Goal: Task Accomplishment & Management: Manage account settings

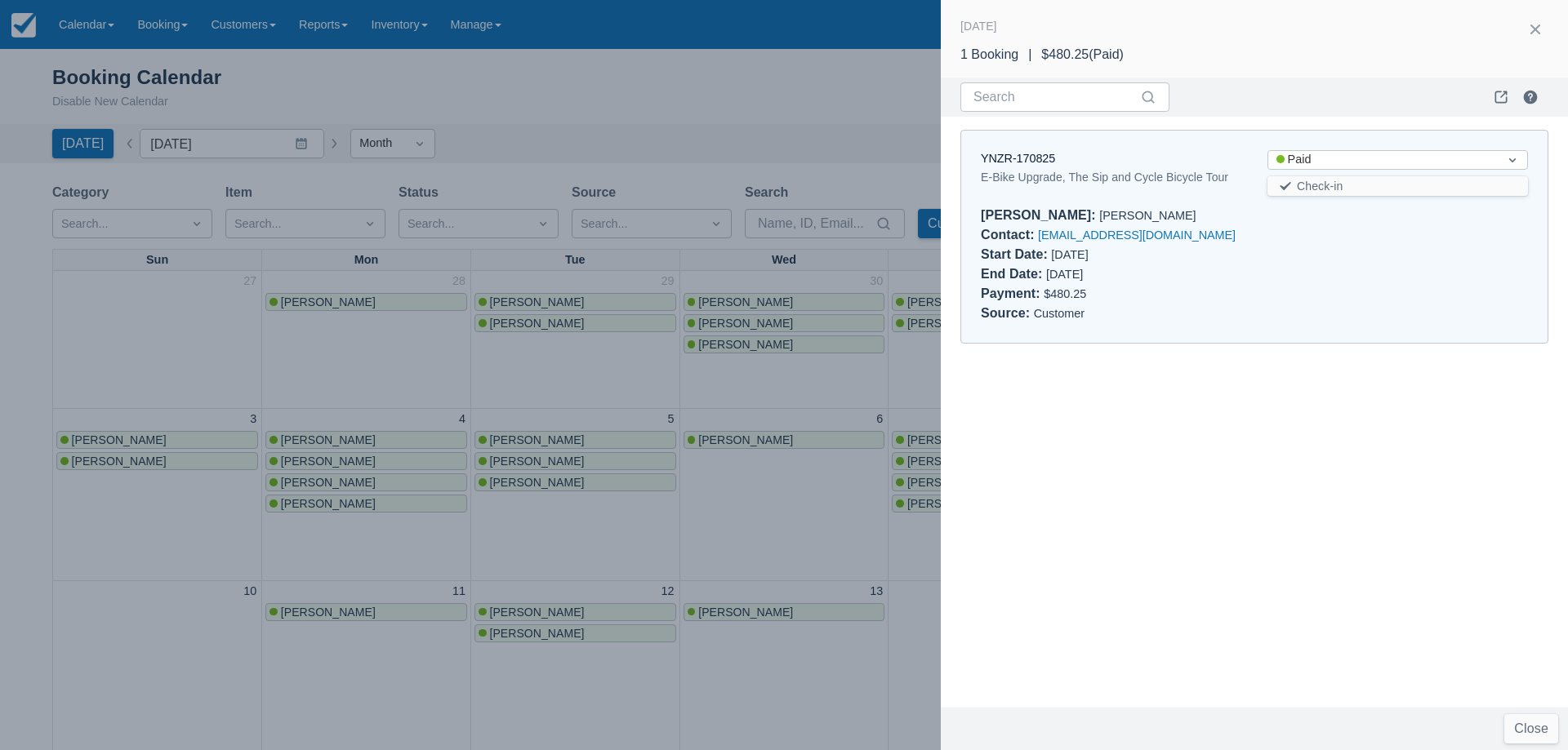
click at [745, 311] on div at bounding box center [784, 375] width 1568 height 750
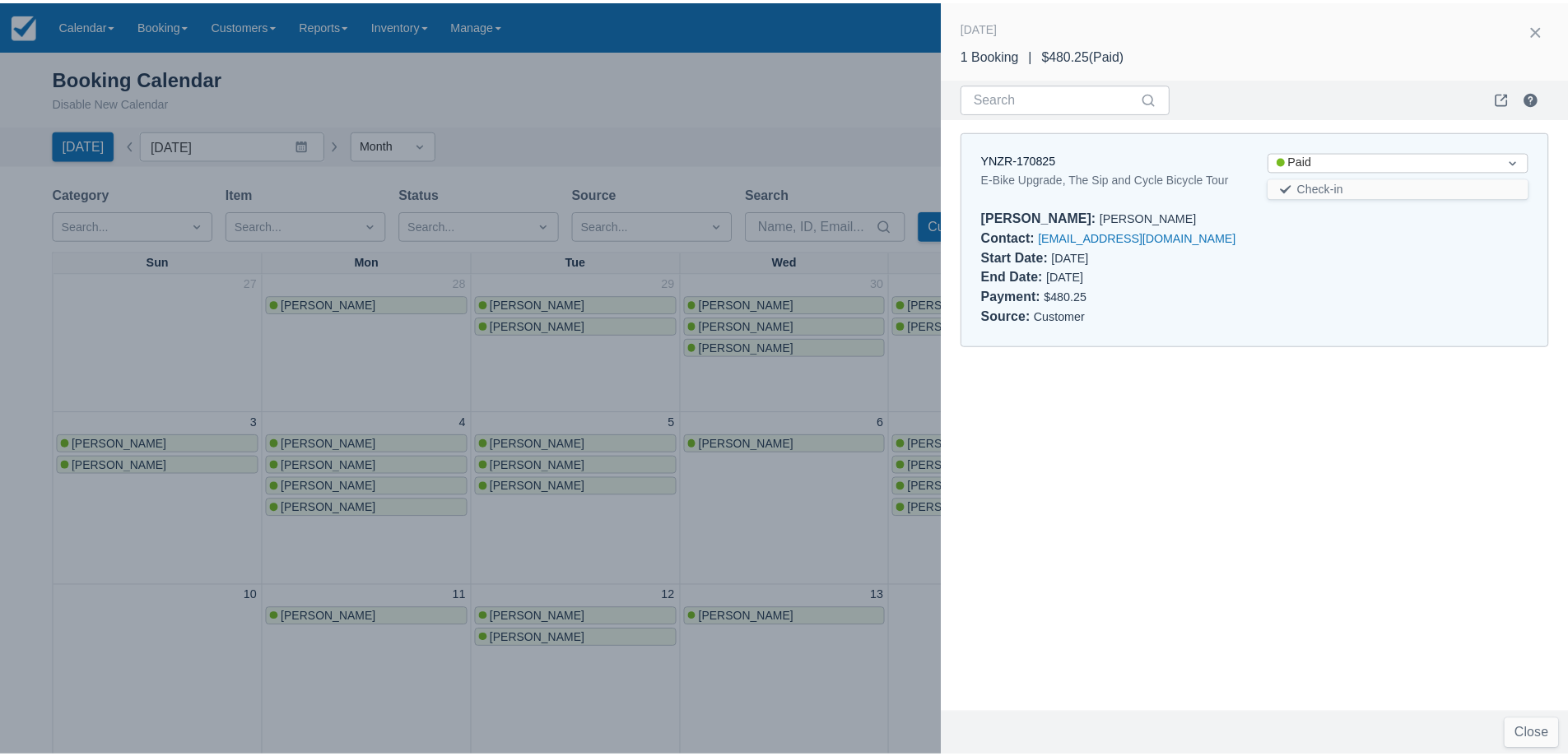
scroll to position [247, 0]
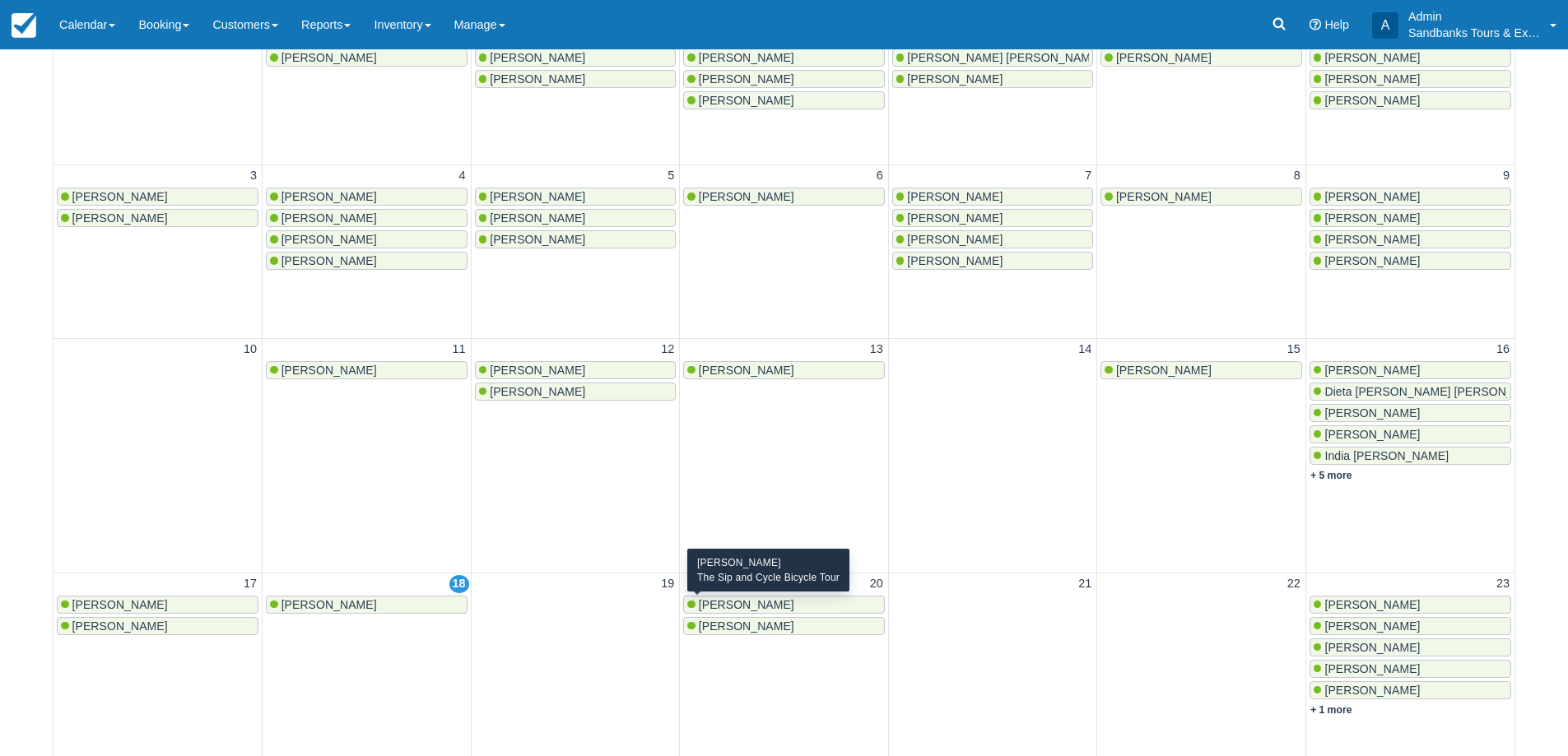
click at [737, 601] on span "Gregory Cox" at bounding box center [746, 604] width 96 height 13
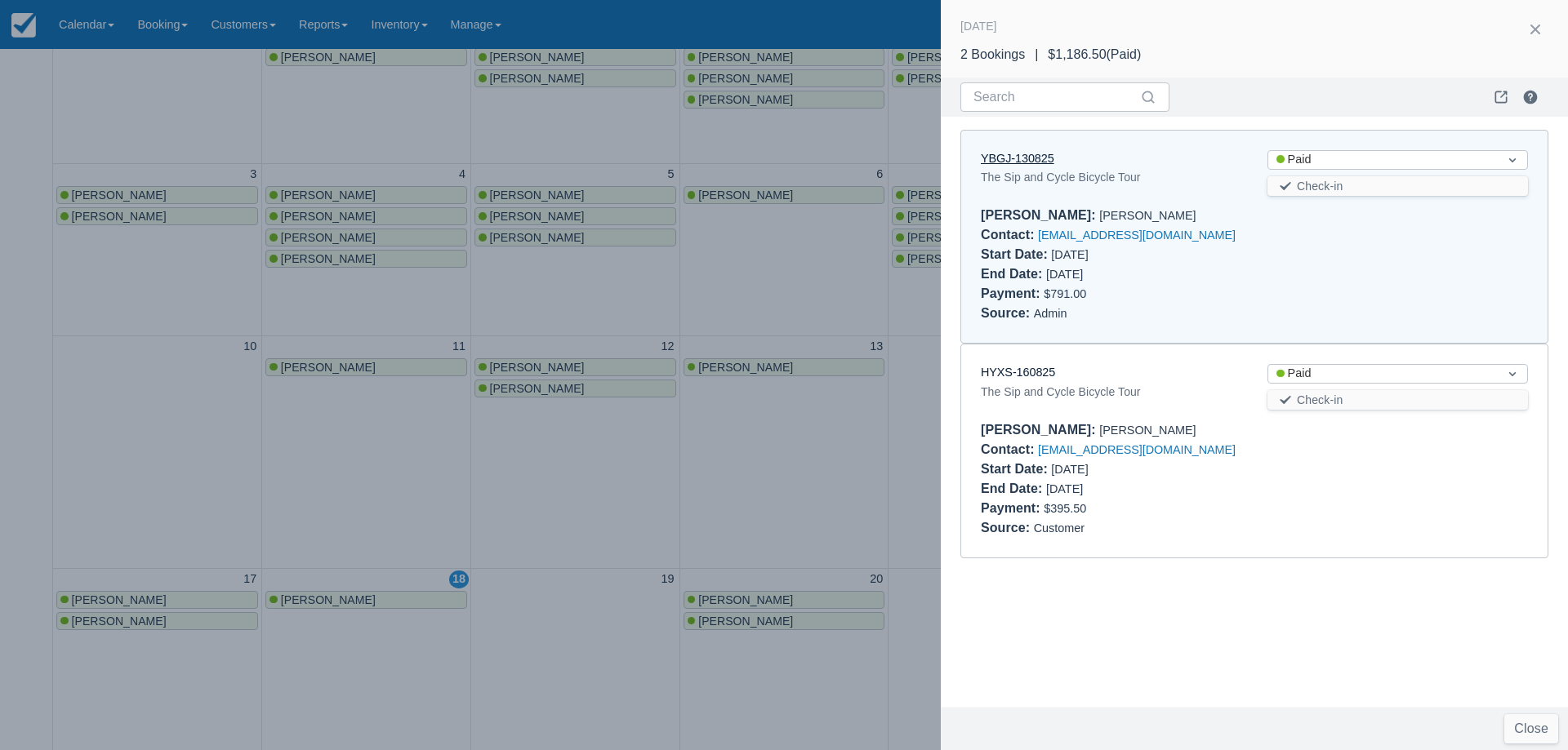
click at [1013, 162] on link "YBGJ-130825" at bounding box center [1017, 158] width 74 height 13
click at [760, 496] on div at bounding box center [784, 375] width 1568 height 750
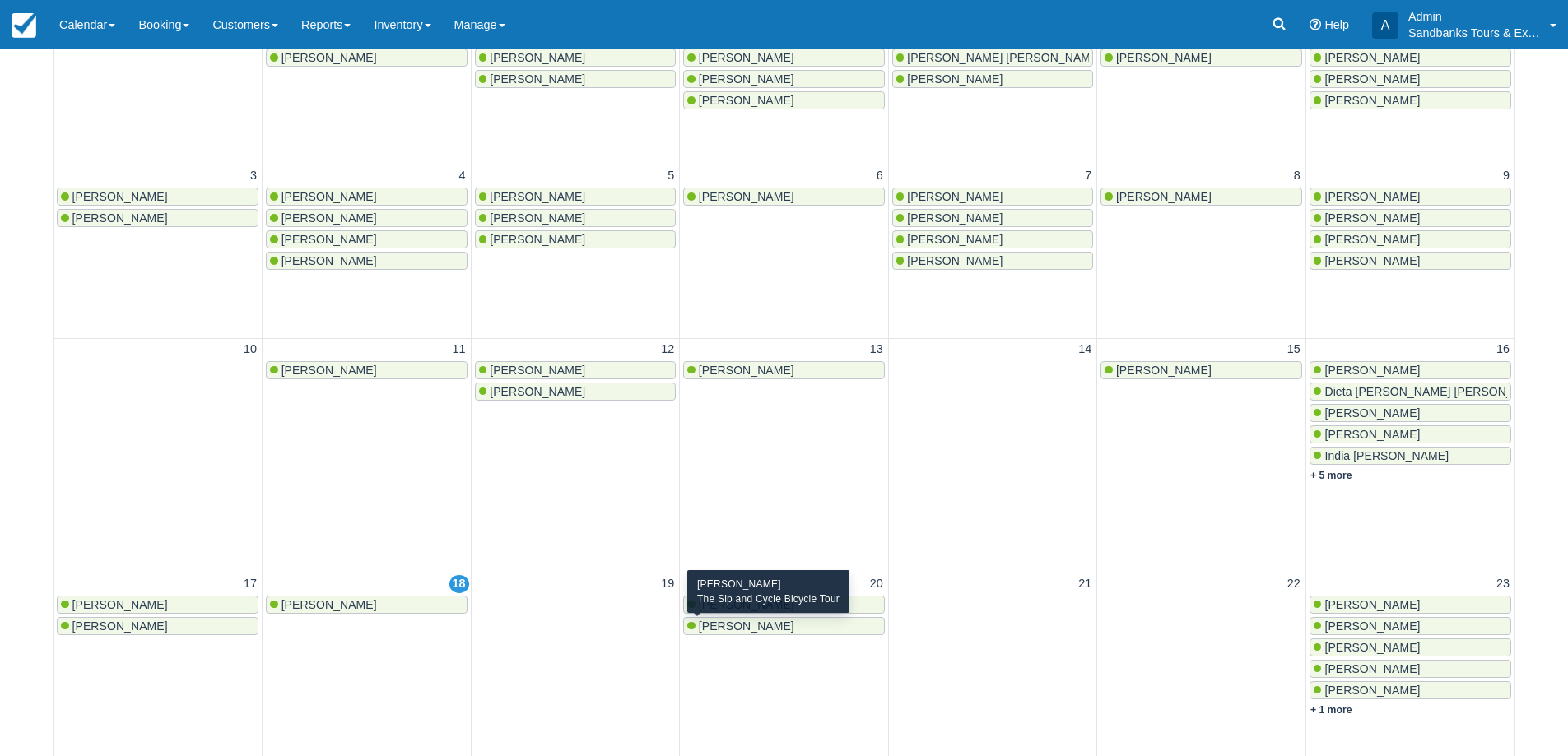
click at [754, 623] on span "Mélanie Gagné" at bounding box center [746, 625] width 96 height 13
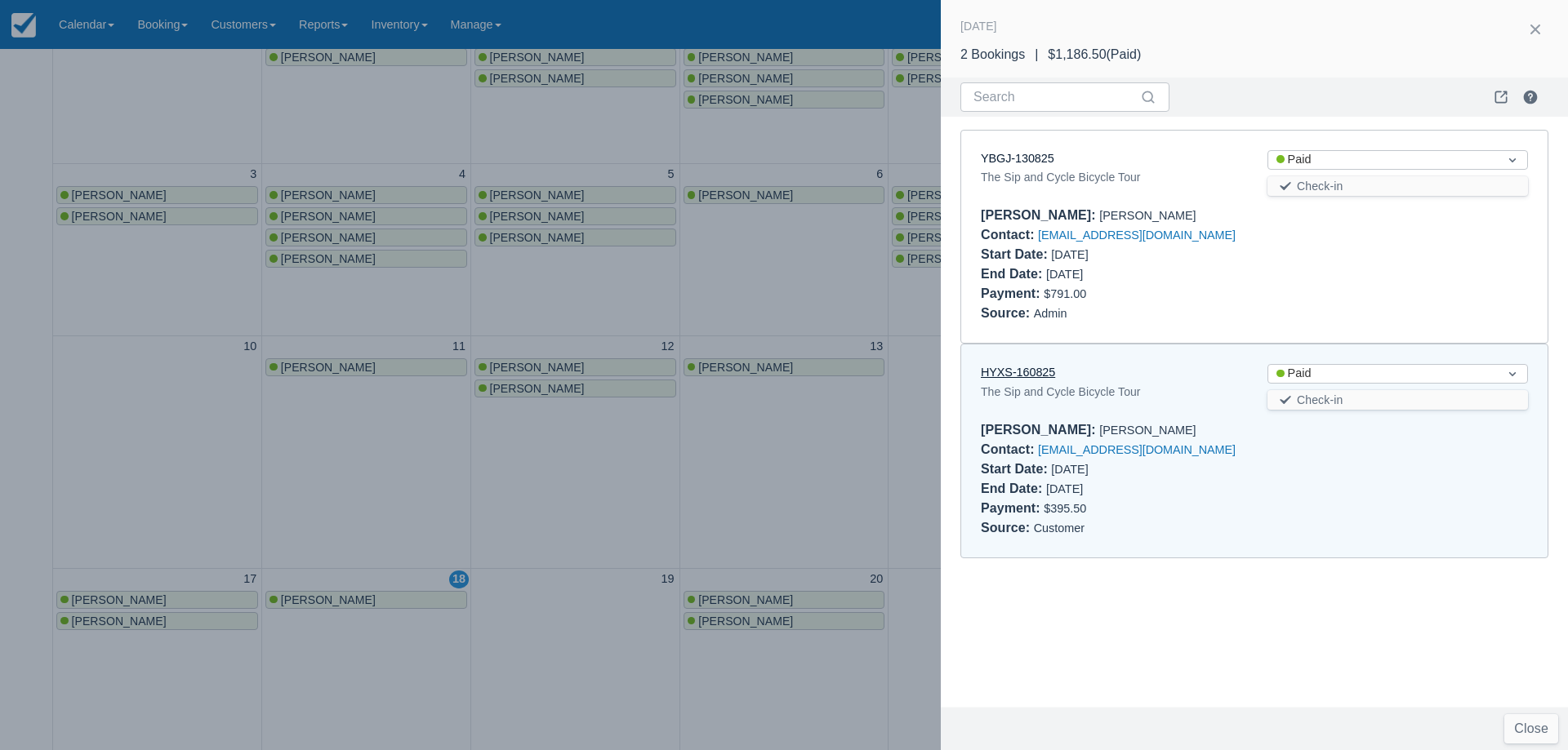
click at [1034, 373] on link "HYXS-160825" at bounding box center [1017, 372] width 75 height 13
click at [587, 316] on div at bounding box center [784, 375] width 1568 height 750
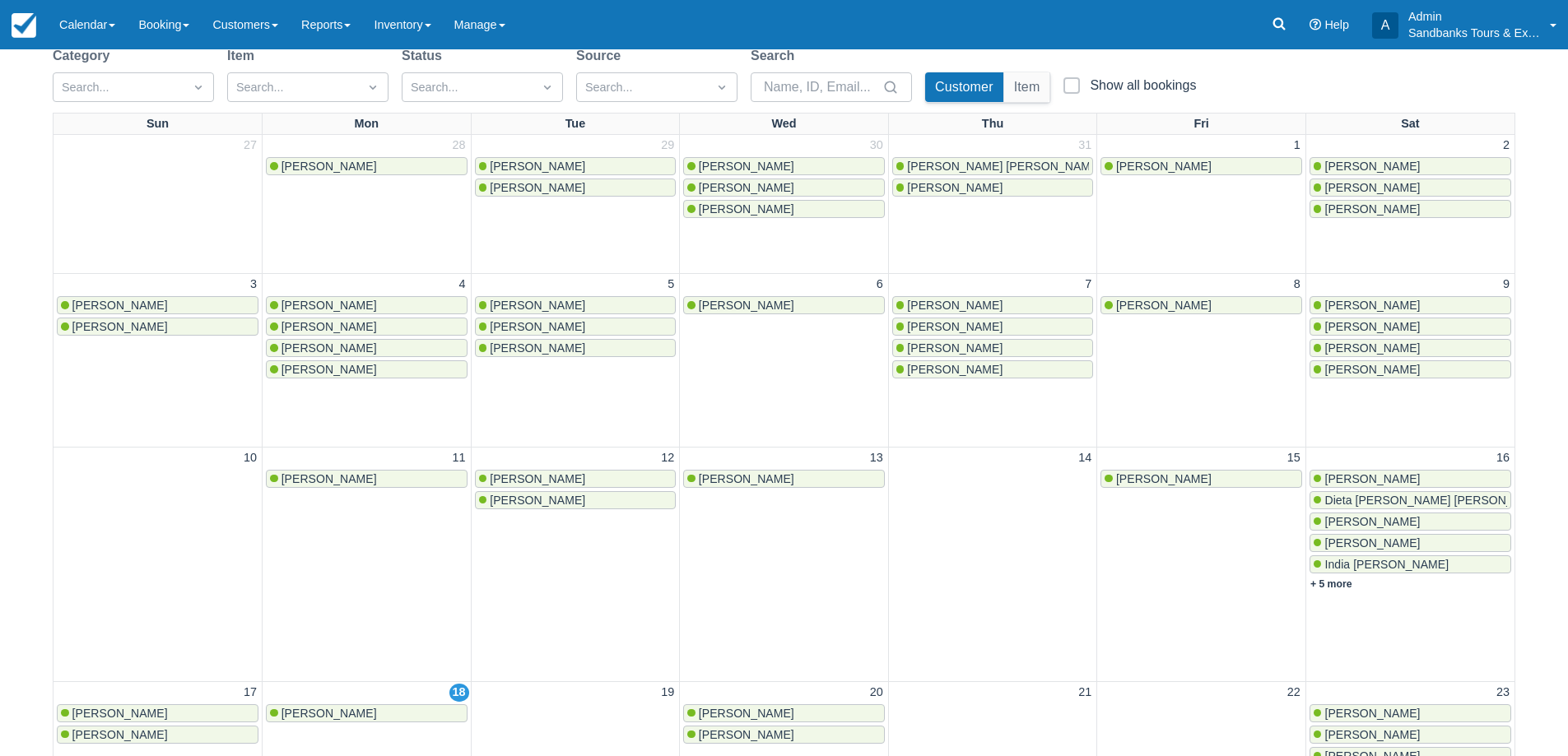
scroll to position [0, 0]
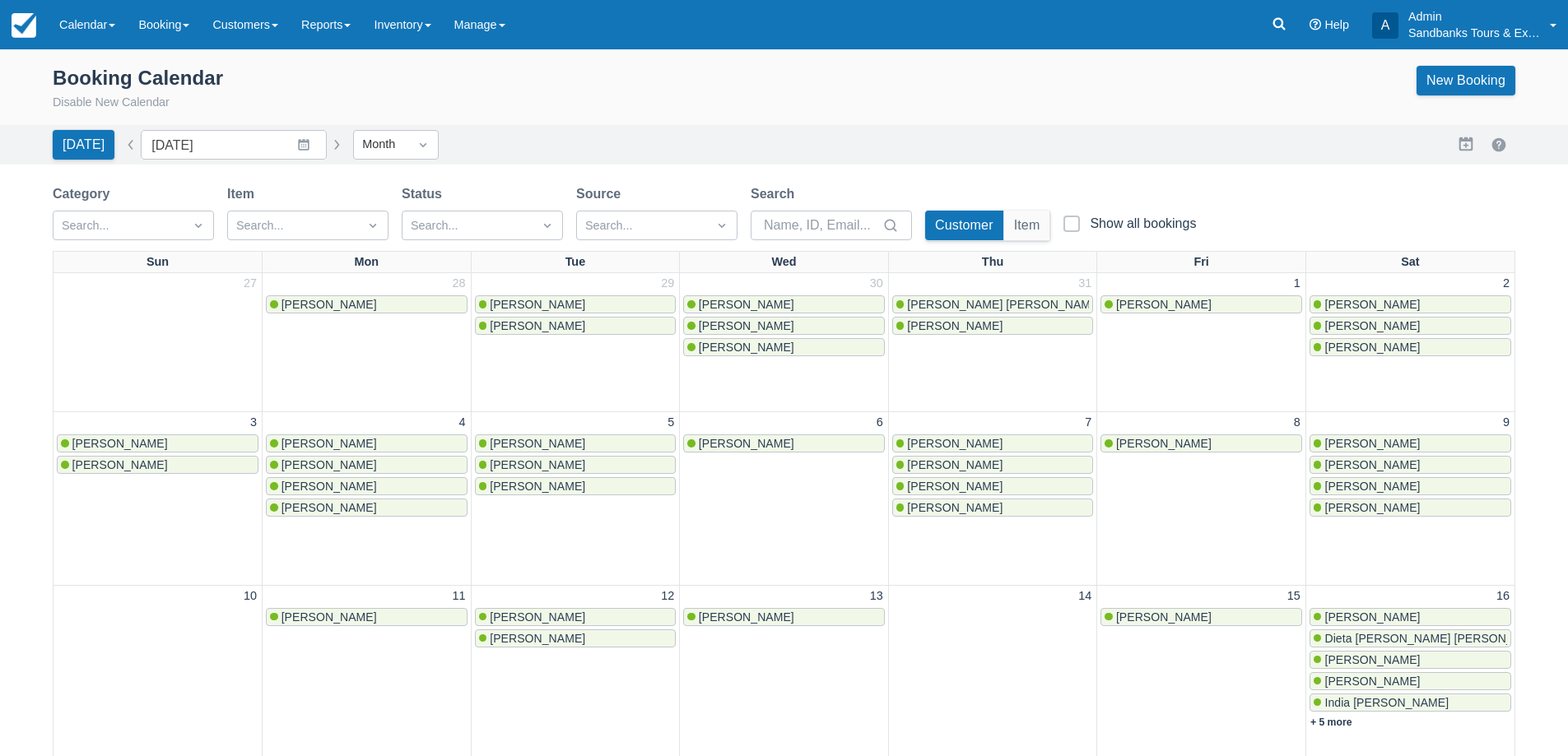
drag, startPoint x: 331, startPoint y: 144, endPoint x: 343, endPoint y: 132, distance: 17.0
click at [331, 144] on button "button" at bounding box center [337, 144] width 20 height 20
type input "[DATE]"
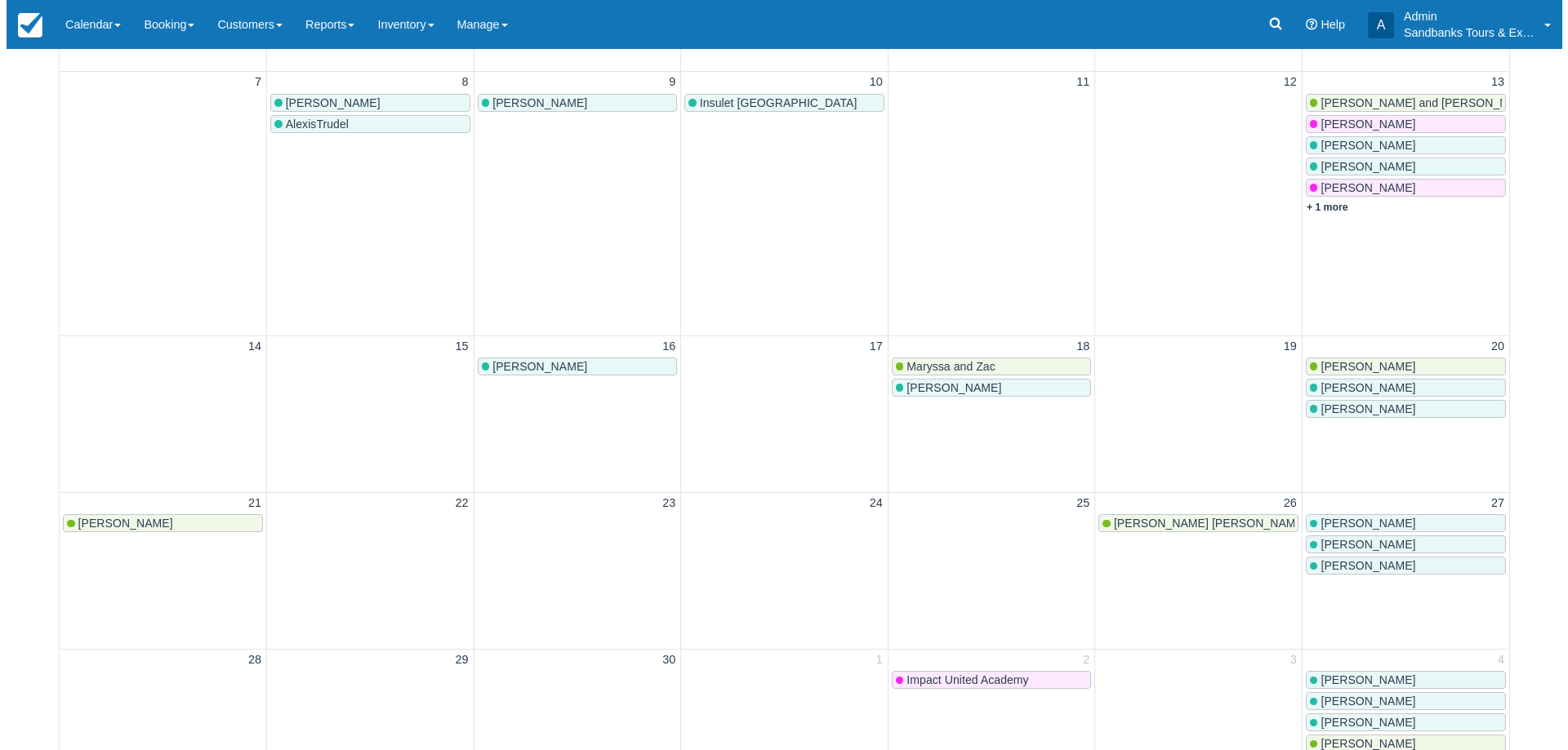
scroll to position [571, 0]
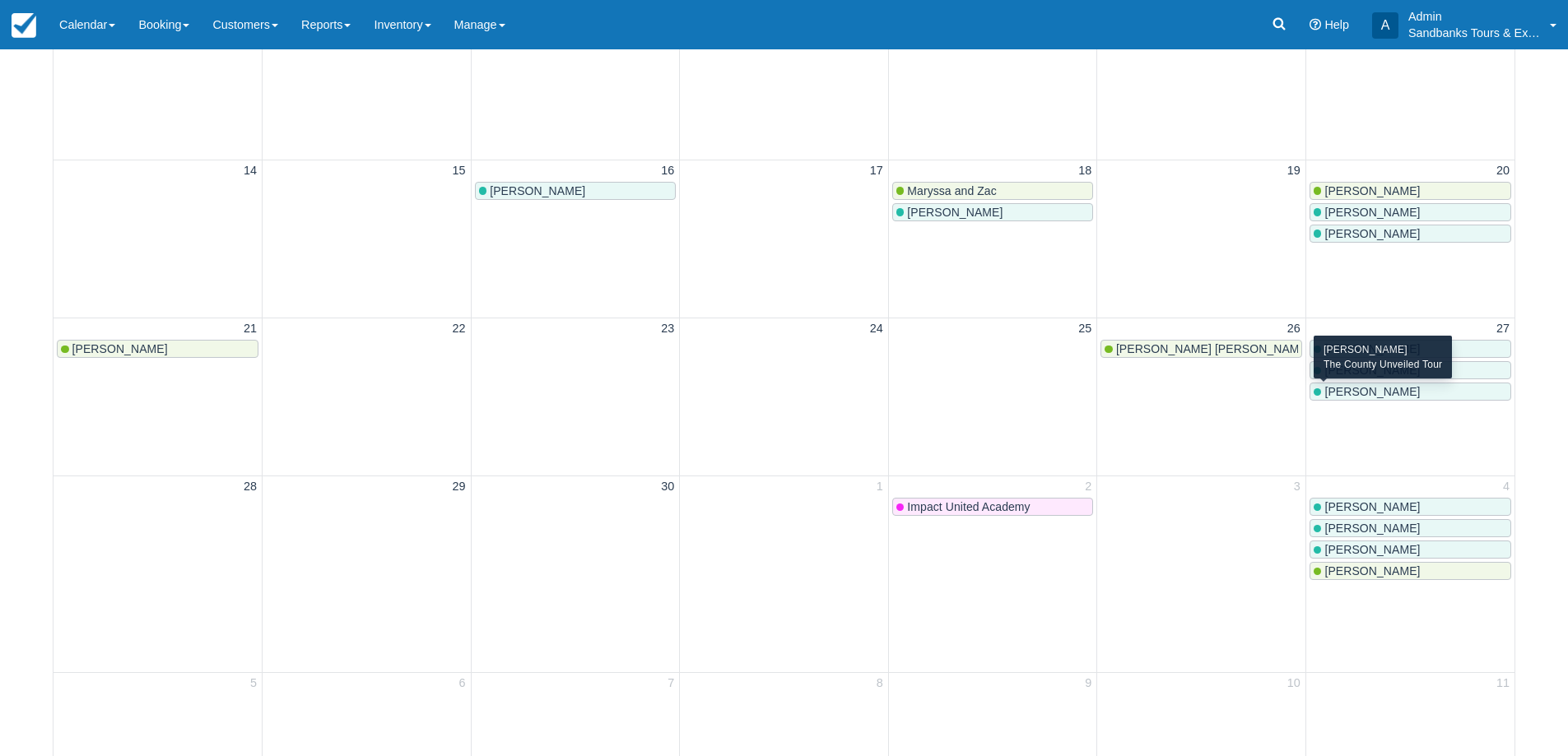
click at [1368, 394] on span "Oleg Semenchuk" at bounding box center [1372, 391] width 96 height 13
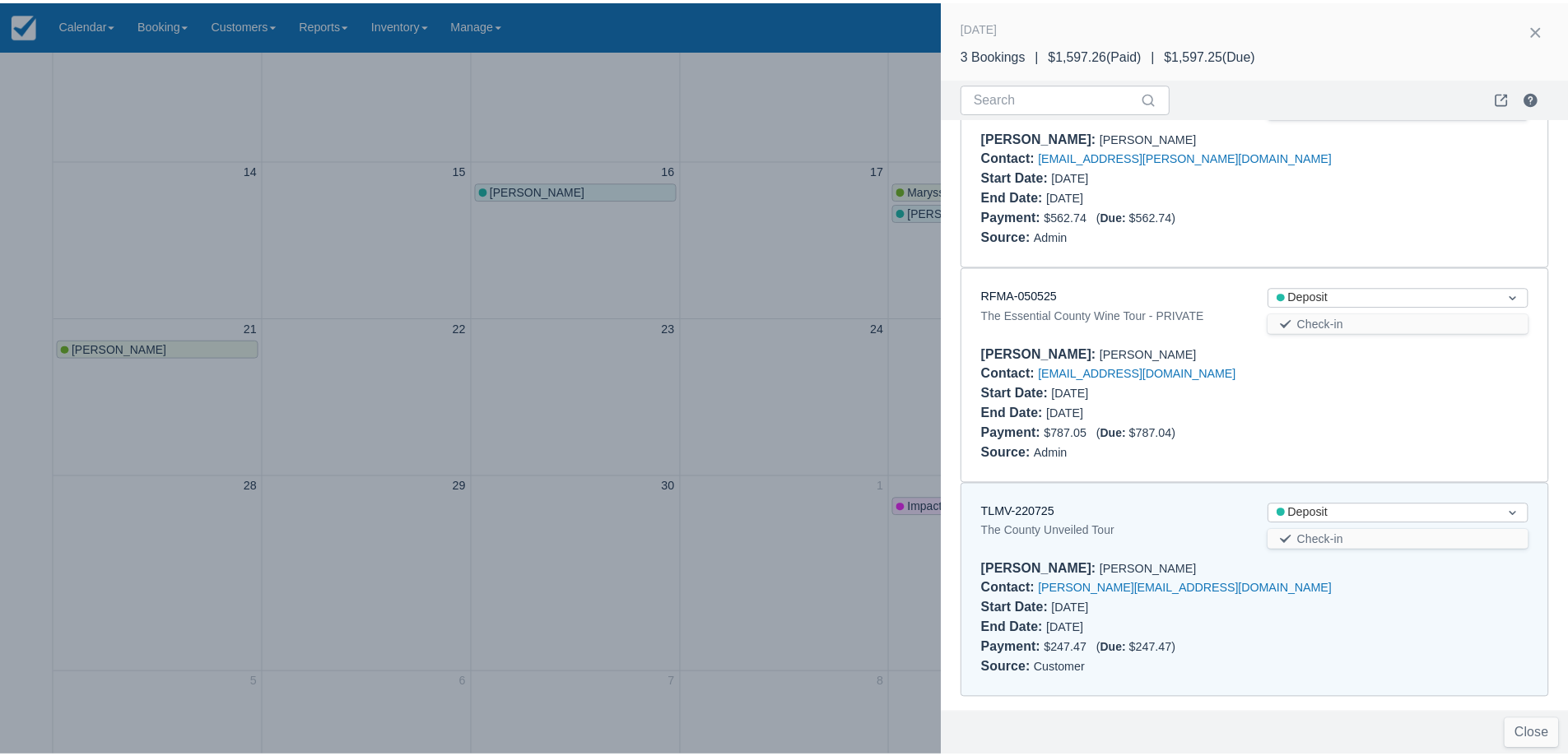
scroll to position [0, 0]
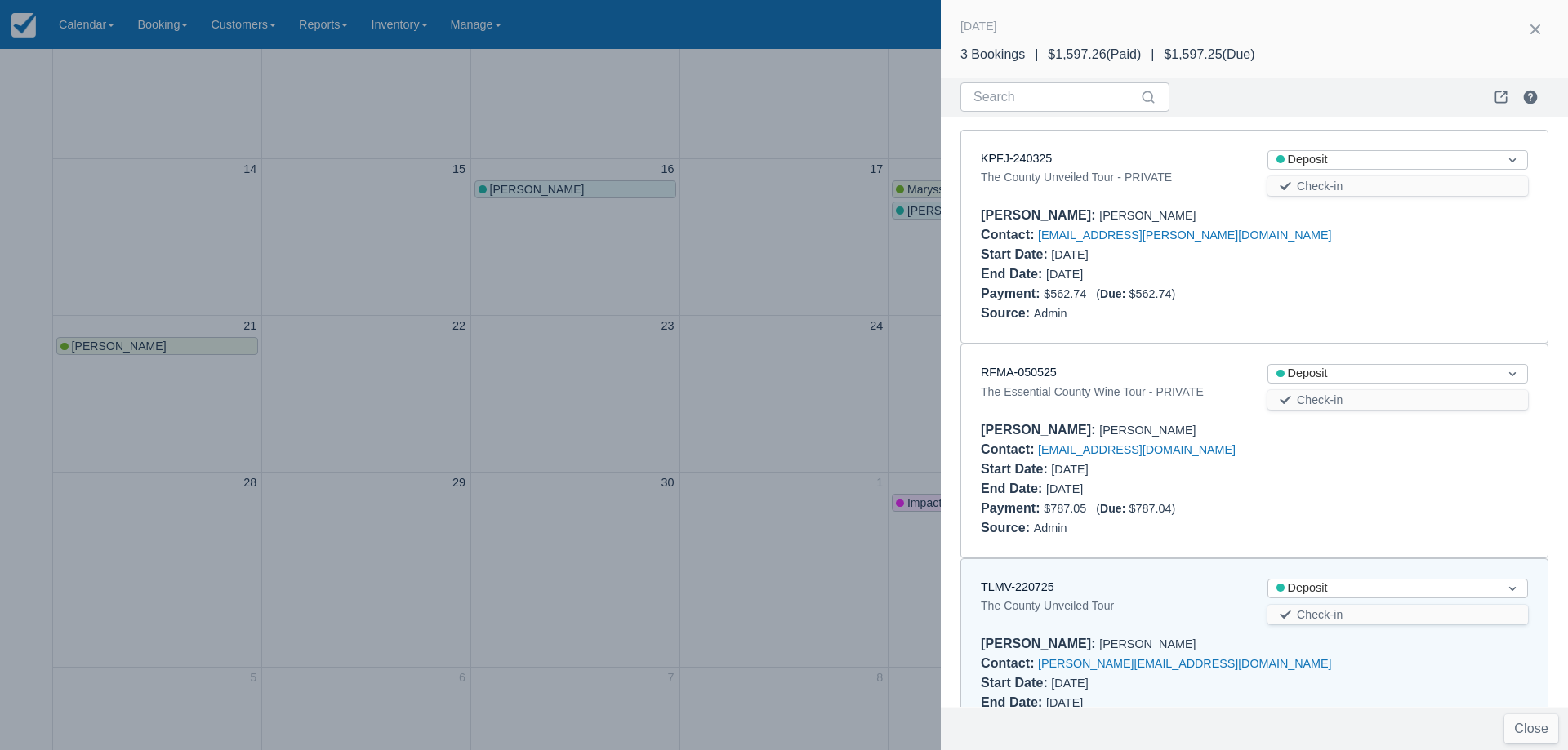
click at [364, 319] on div at bounding box center [784, 375] width 1568 height 750
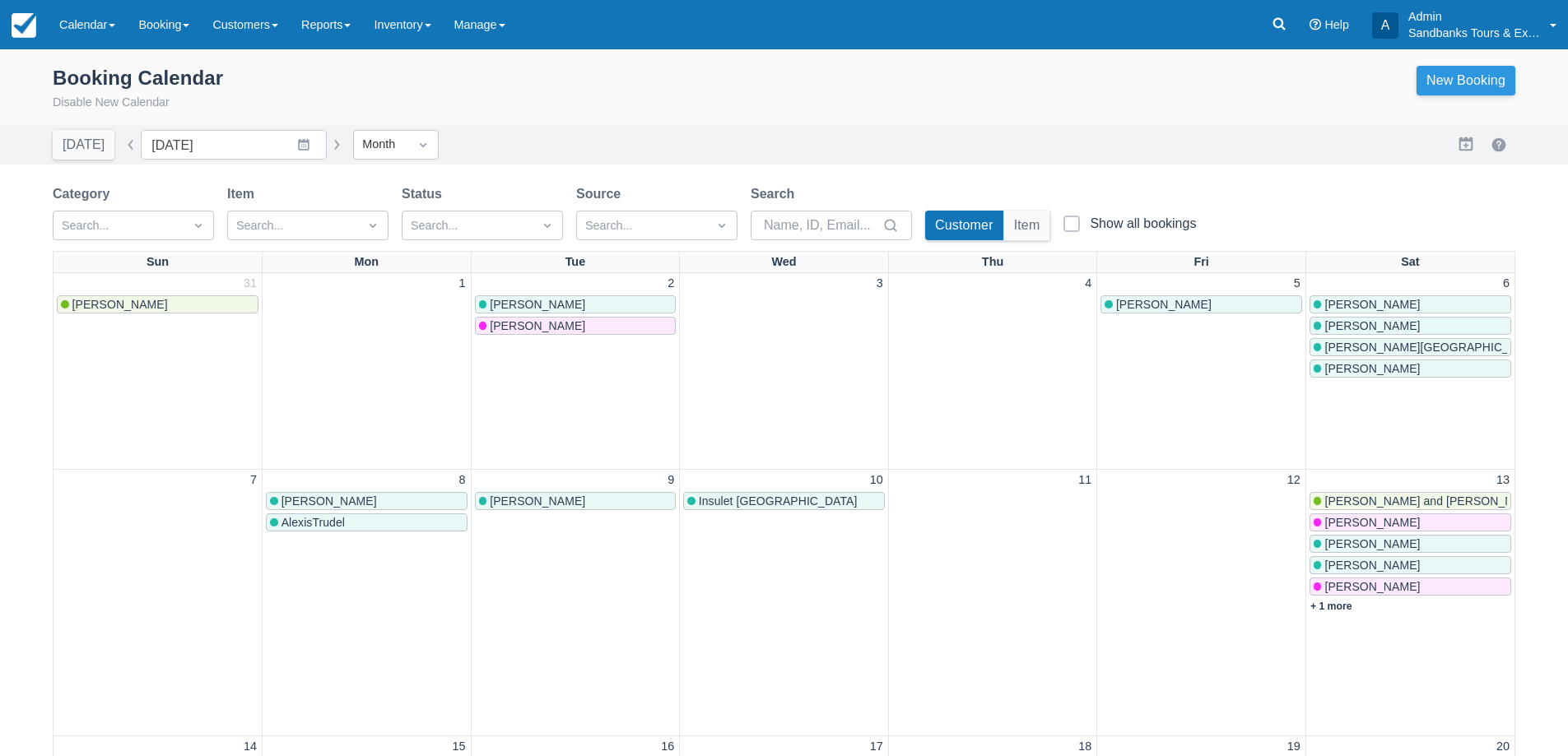
click at [1437, 82] on link "New Booking" at bounding box center [1466, 80] width 99 height 29
click at [511, 324] on span "Mrs Ingrid Payer" at bounding box center [538, 325] width 96 height 13
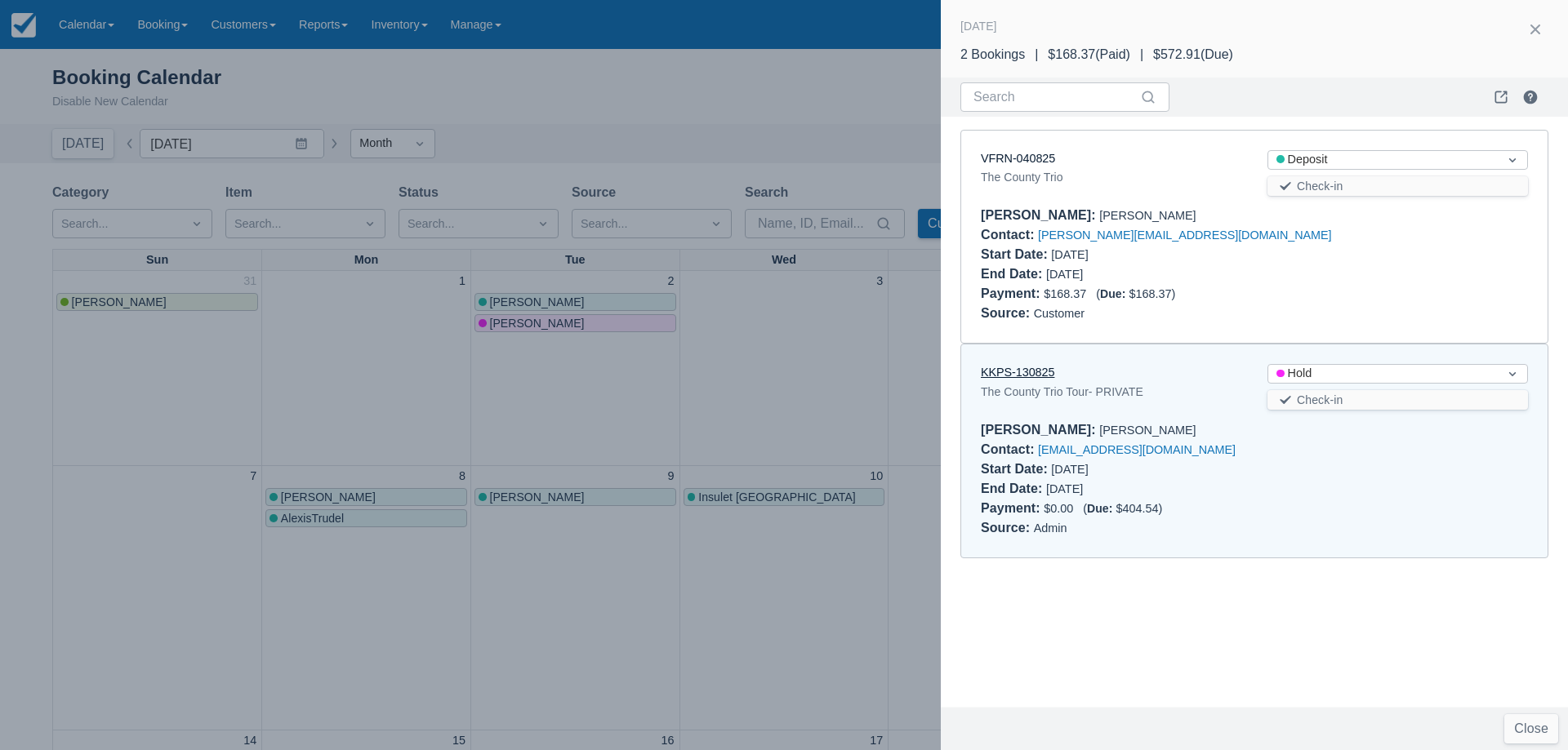
click at [1036, 373] on link "KKPS-130825" at bounding box center [1017, 372] width 74 height 13
click at [424, 419] on div at bounding box center [784, 375] width 1568 height 750
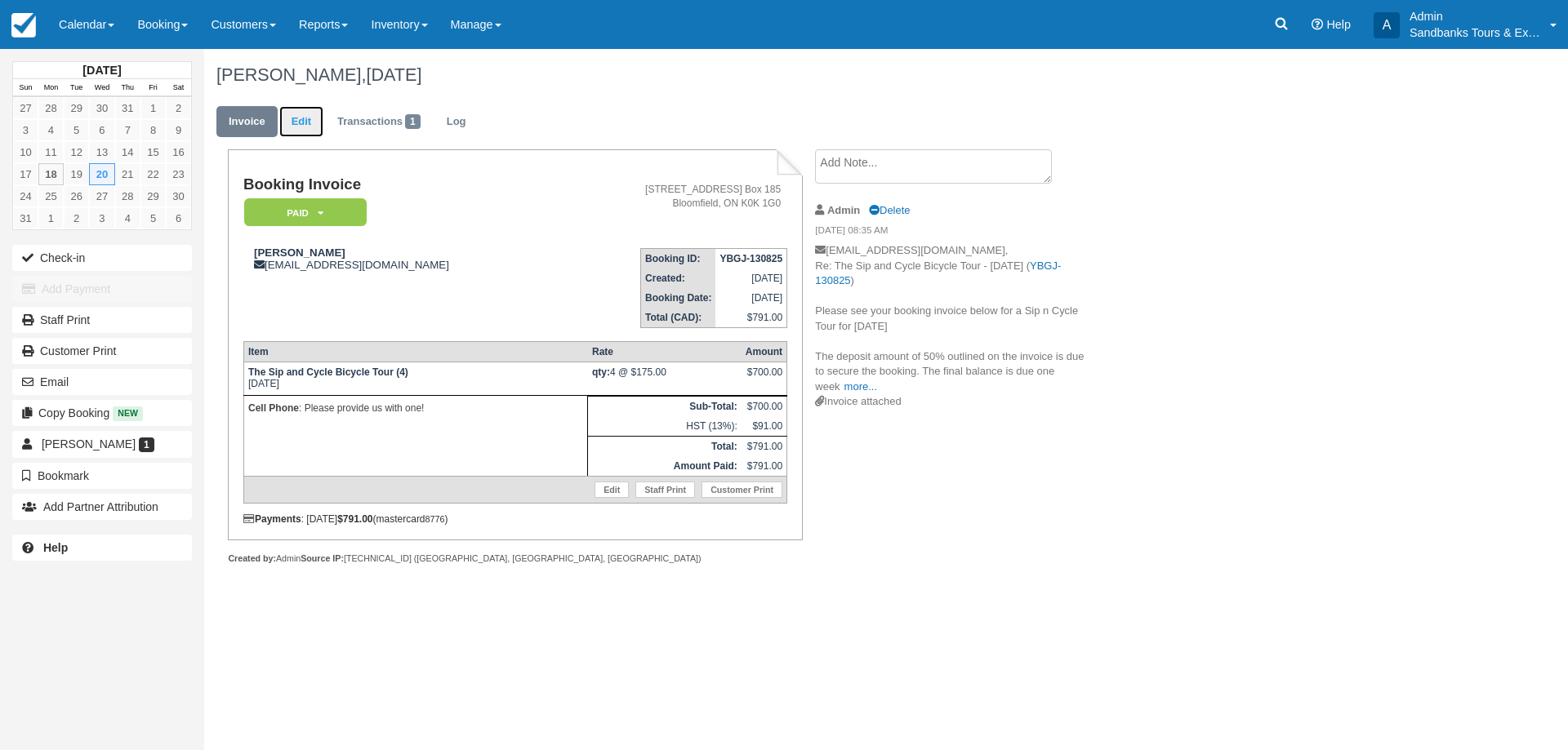
click at [302, 122] on link "Edit" at bounding box center [301, 122] width 45 height 32
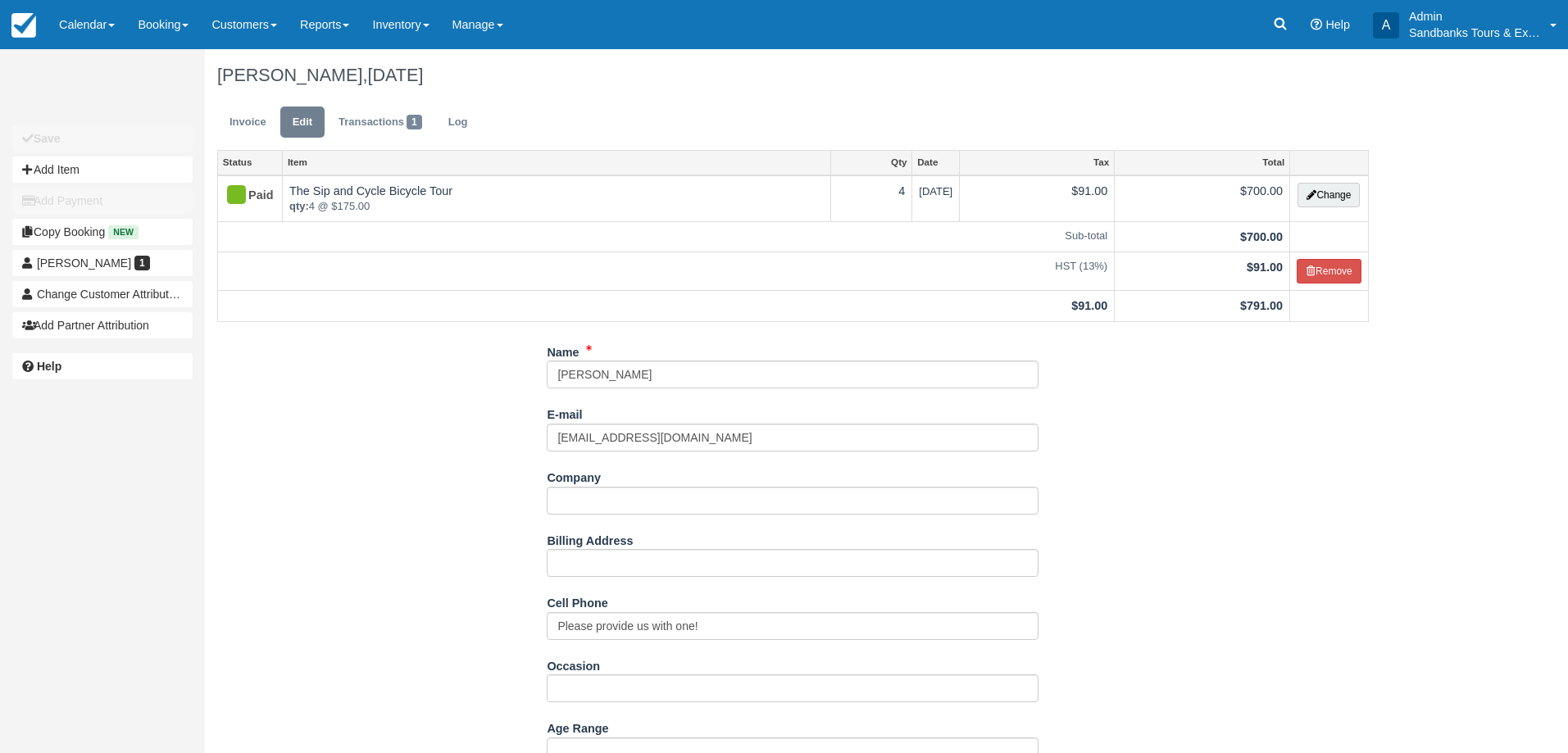
scroll to position [433, 0]
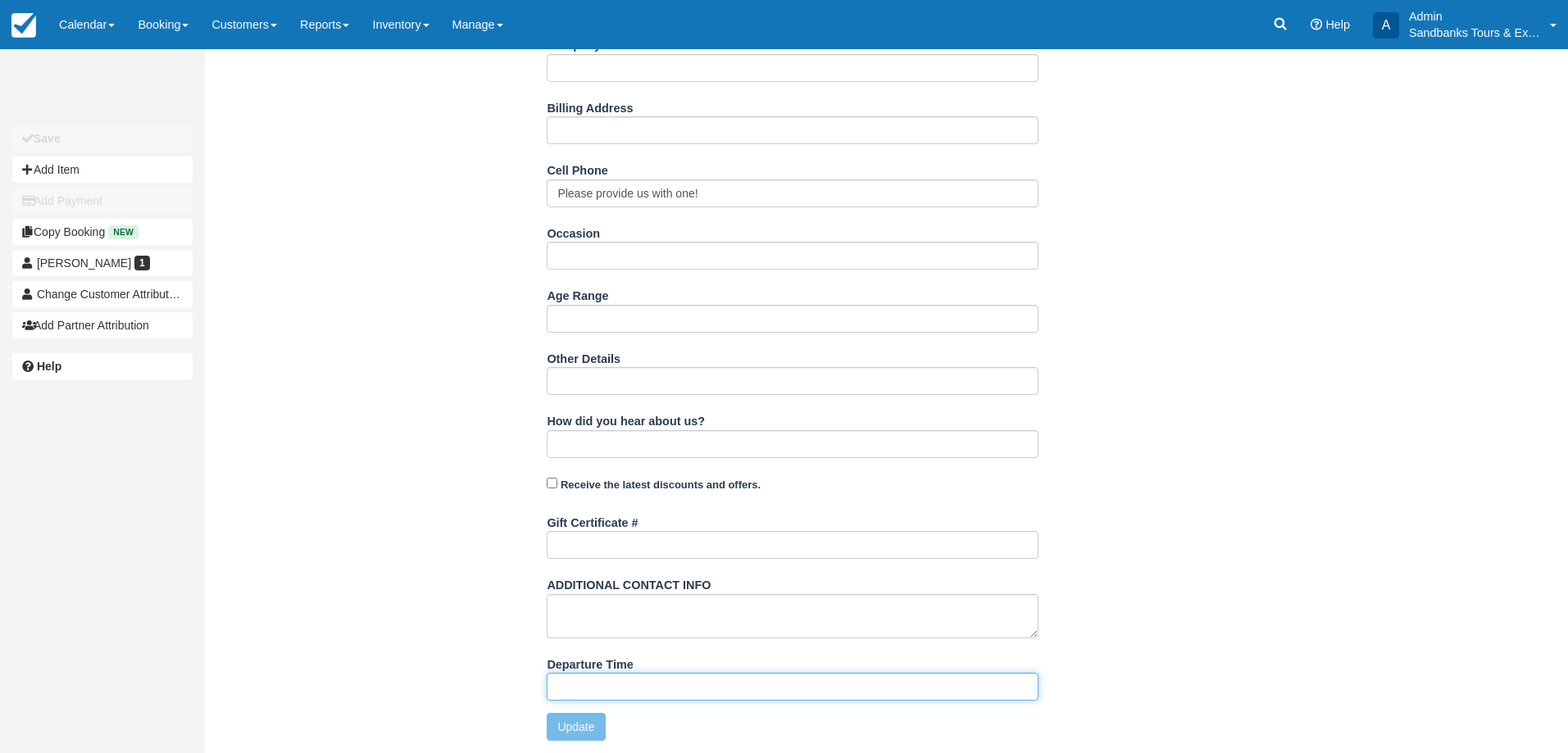
click at [591, 683] on input "Departure Time" at bounding box center [793, 687] width 492 height 28
type input "11:00am start time at 81 Cleminson"
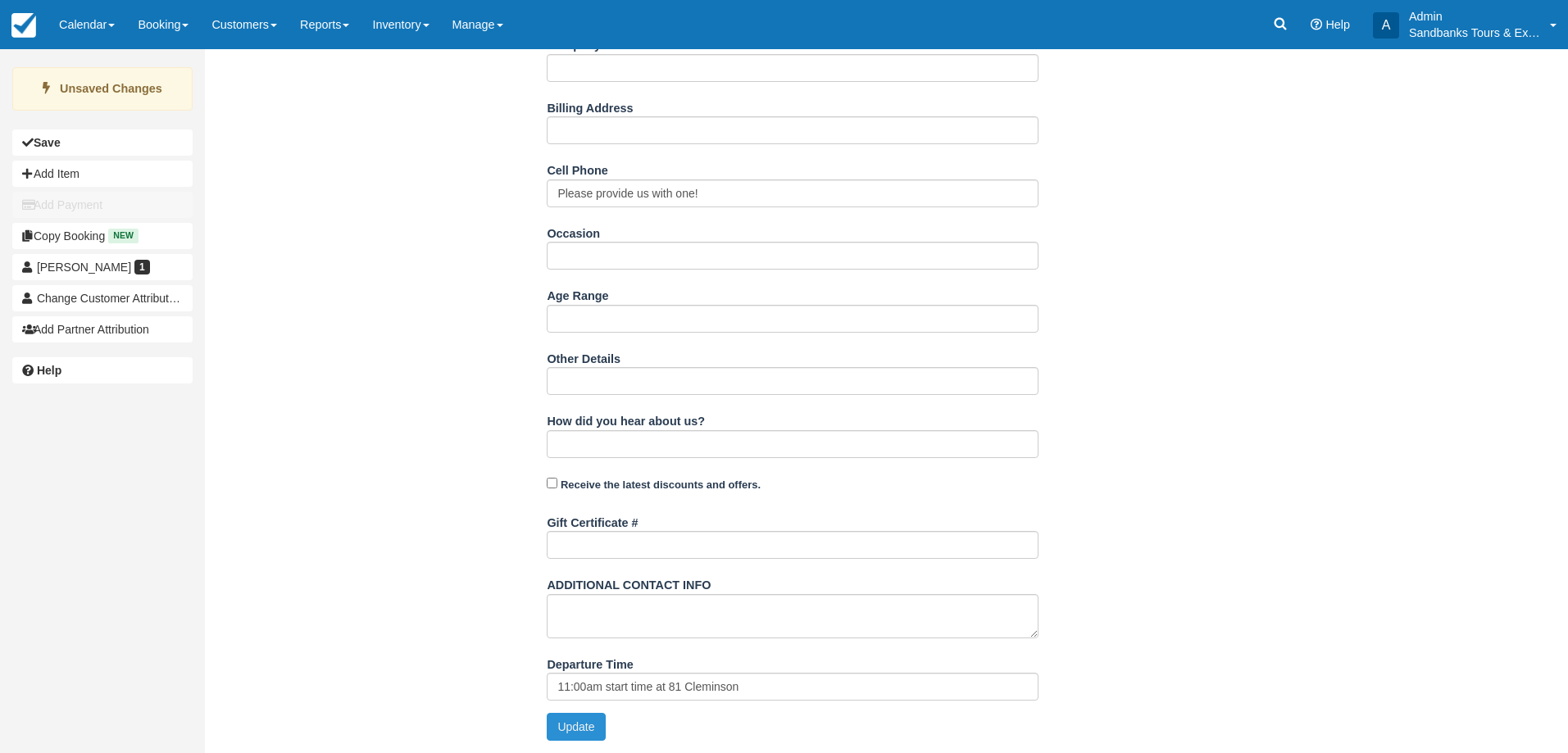
click at [572, 723] on button "Update" at bounding box center [576, 727] width 58 height 28
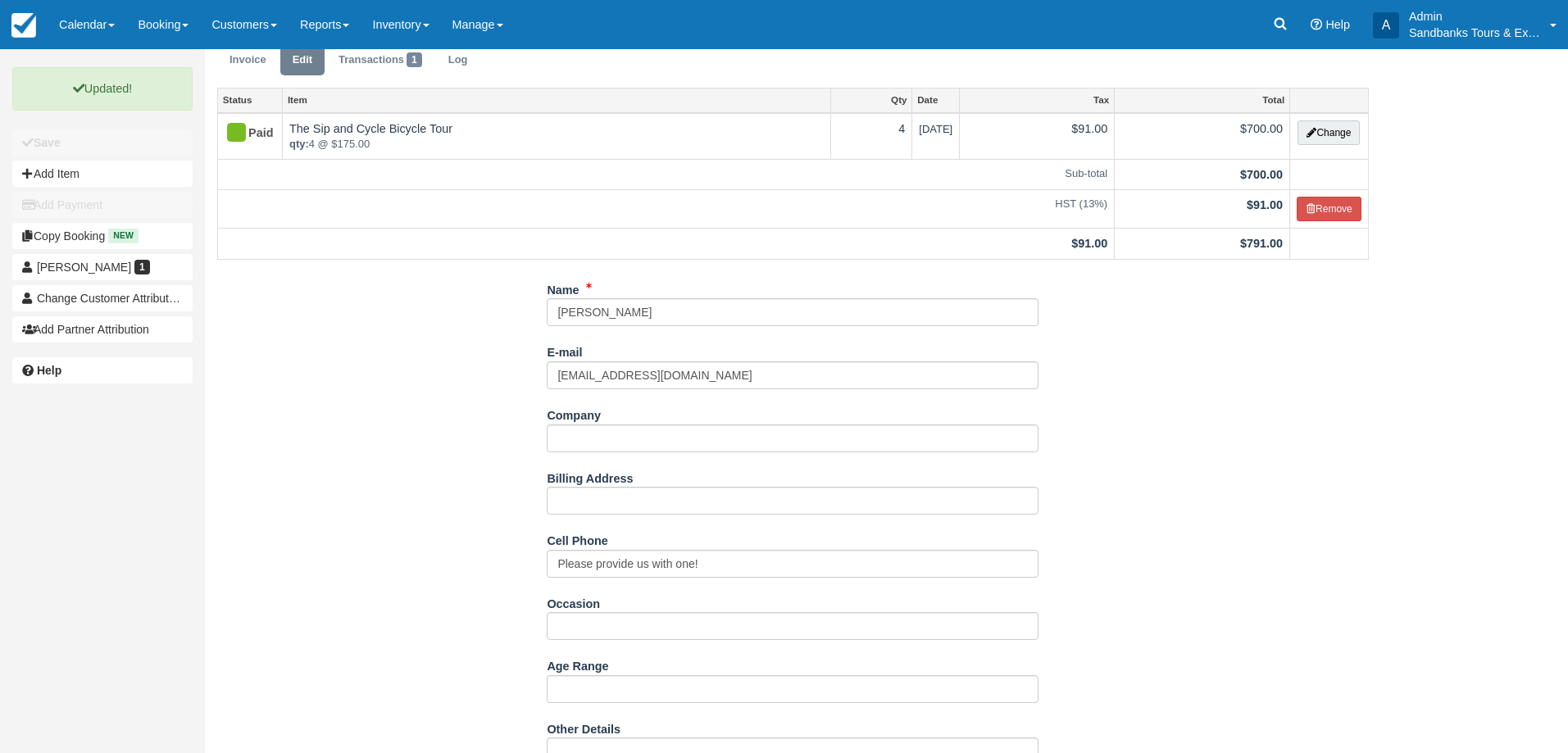
scroll to position [0, 0]
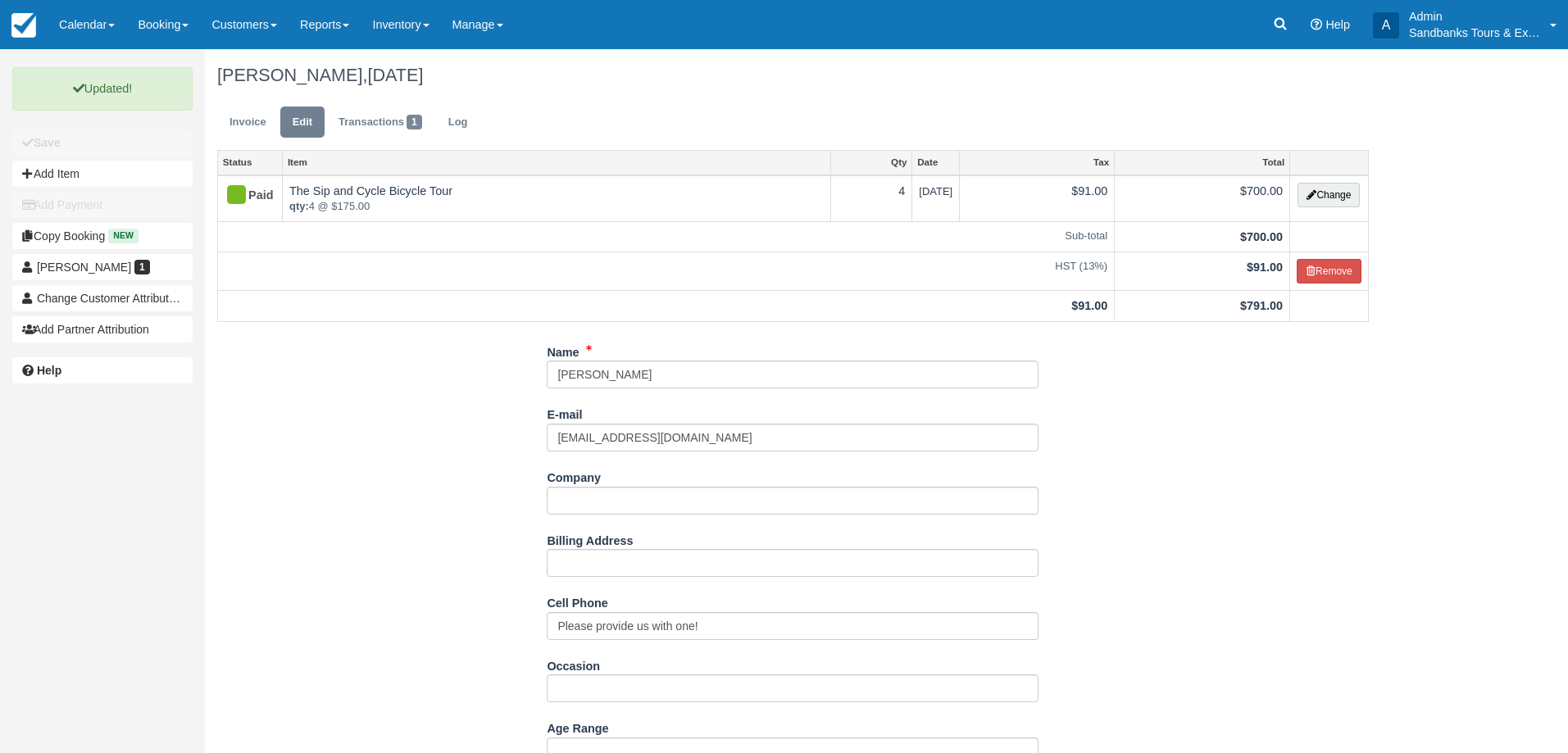
click at [245, 102] on ul "Invoice Edit Transactions 1 Log" at bounding box center [793, 126] width 1151 height 50
click at [244, 118] on link "Invoice" at bounding box center [248, 122] width 61 height 32
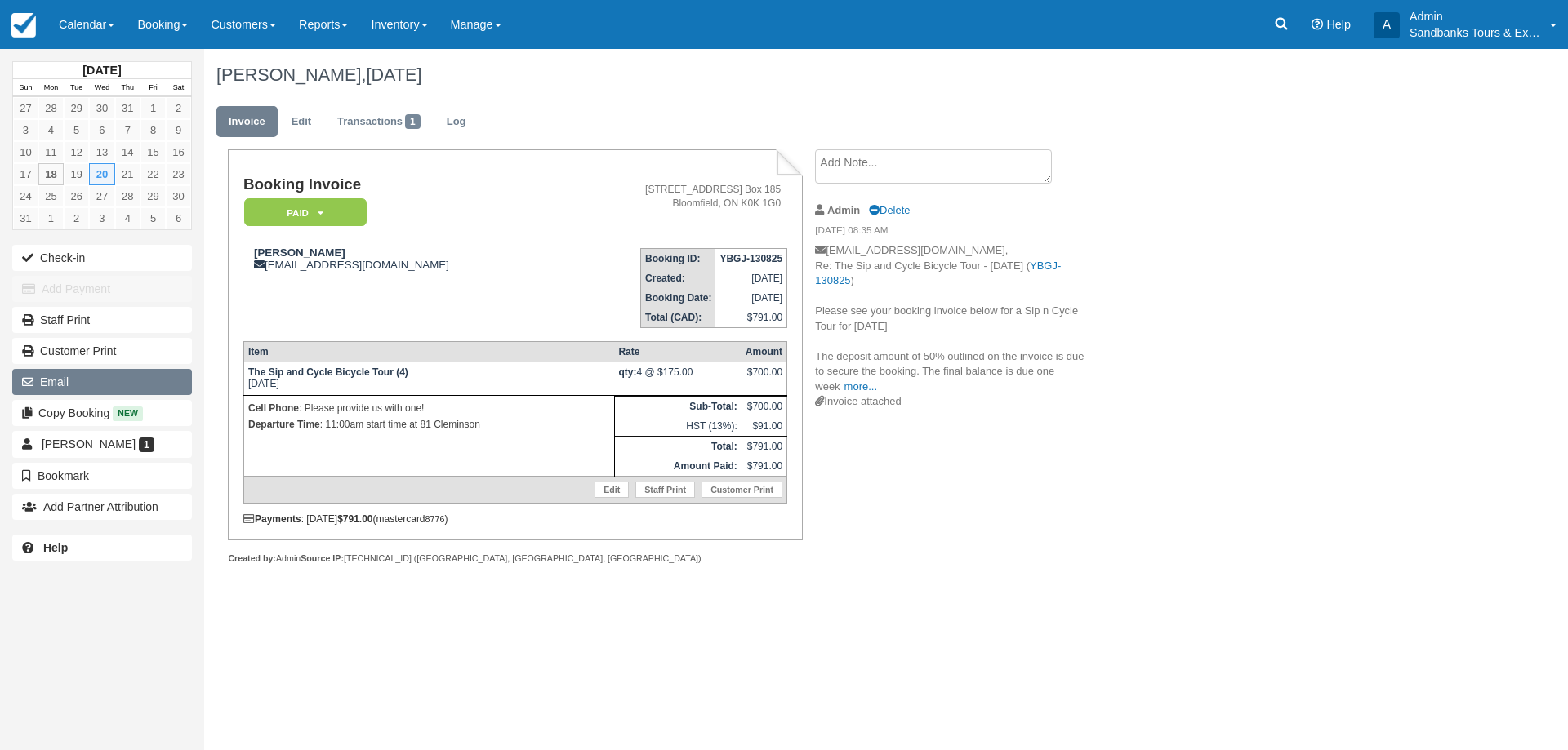
click at [83, 386] on button "Email" at bounding box center [103, 381] width 180 height 26
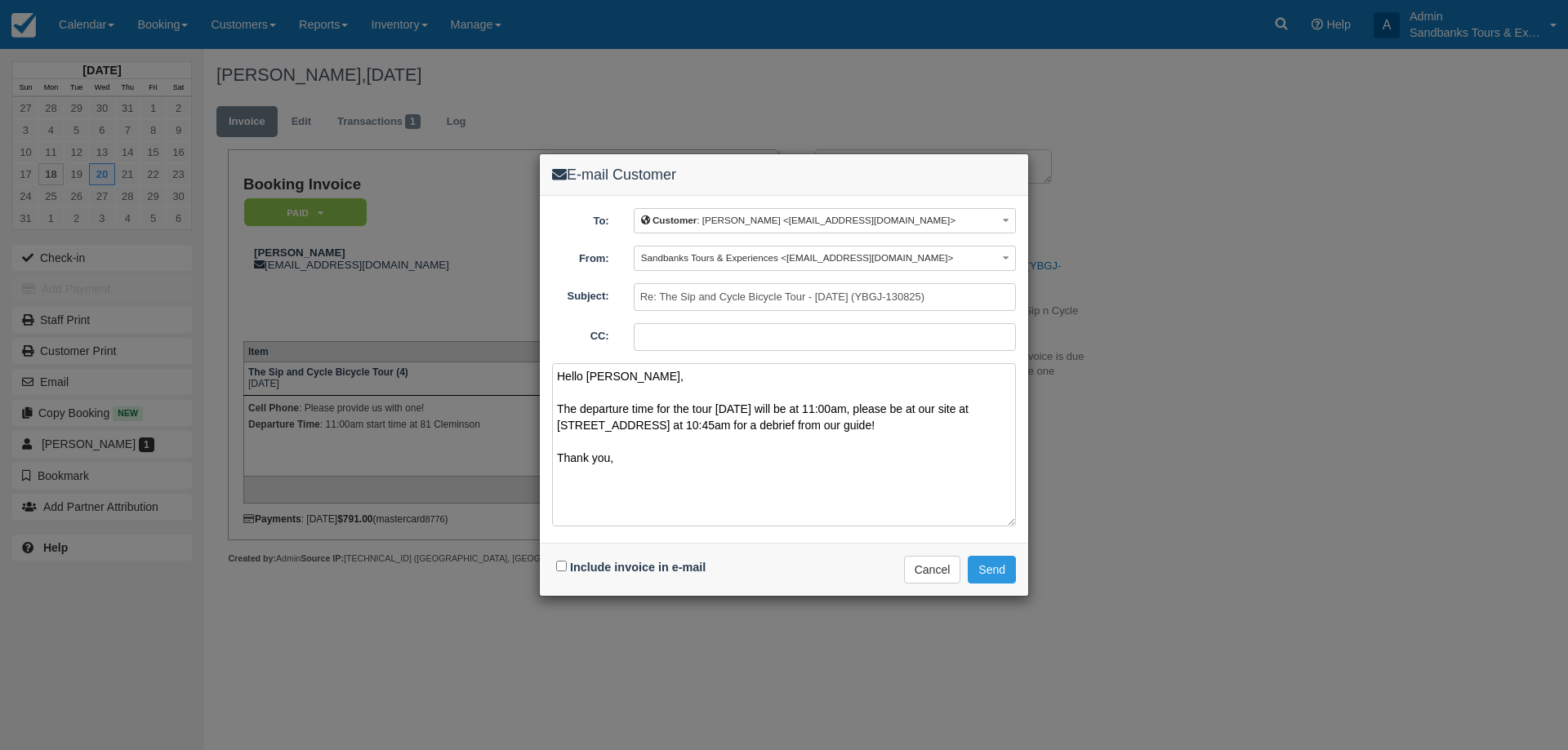
drag, startPoint x: 597, startPoint y: 423, endPoint x: 793, endPoint y: 447, distance: 197.5
click at [793, 447] on textarea "Hello Gregory, The departure time for the tour on Wednesday will be at 11:00am,…" at bounding box center [783, 444] width 464 height 164
click at [590, 483] on textarea "Hello Gregory, The departure time for the tour on Wednesday will be at 11:00am,…" at bounding box center [783, 444] width 464 height 164
click at [665, 442] on textarea "Hello Gregory, The departure time for the tour on Wednesday will be at 11:00am,…" at bounding box center [783, 444] width 464 height 164
click at [649, 463] on textarea "Hello Gregory, The departure time for the tour on Wednesday will be at 11:00am,…" at bounding box center [783, 444] width 464 height 164
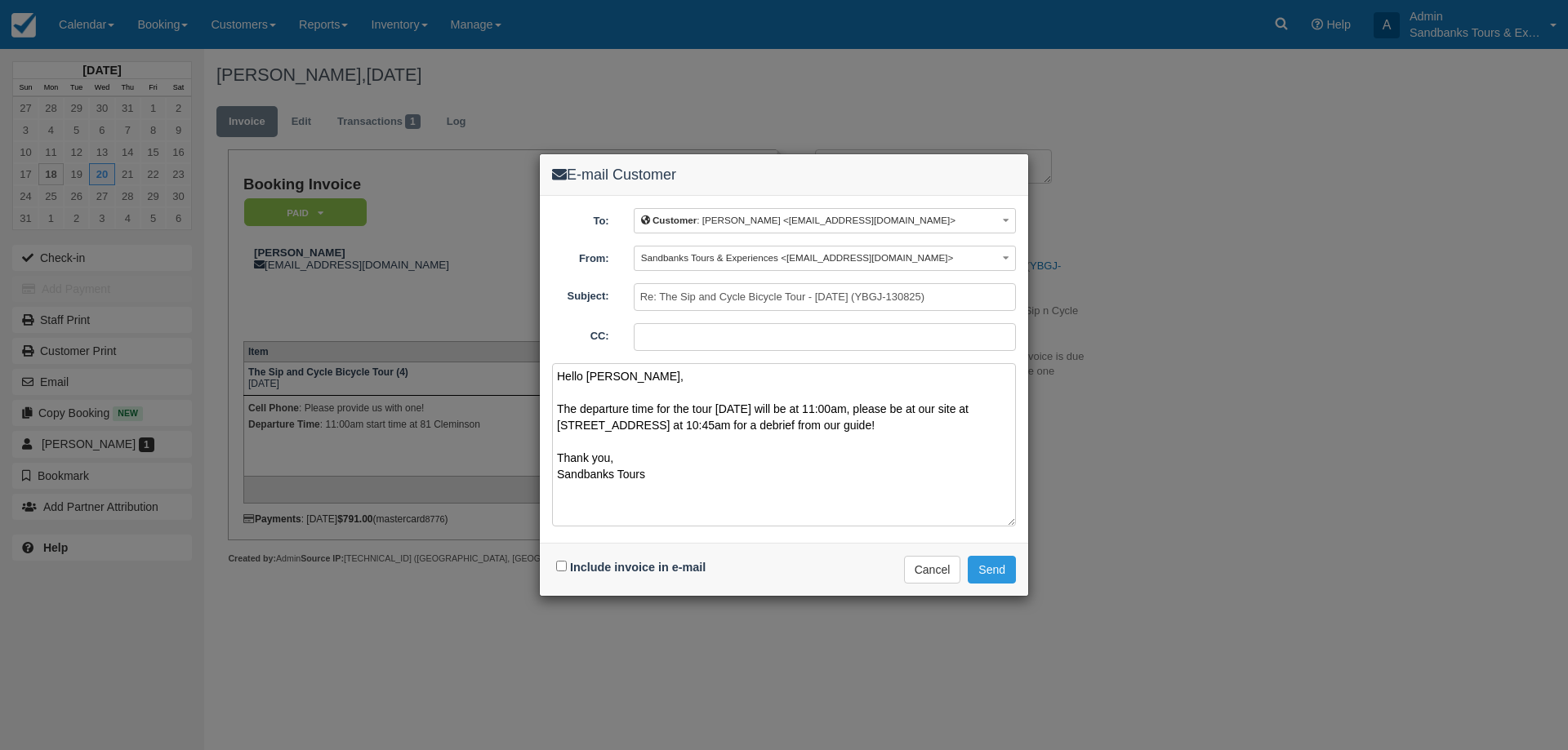
type textarea "Hello Gregory, The departure time for the tour on Wednesday will be at 11:00am,…"
click at [557, 571] on input "Include invoice in e-mail" at bounding box center [560, 565] width 11 height 11
checkbox input "true"
click at [990, 561] on button "Send" at bounding box center [992, 569] width 48 height 28
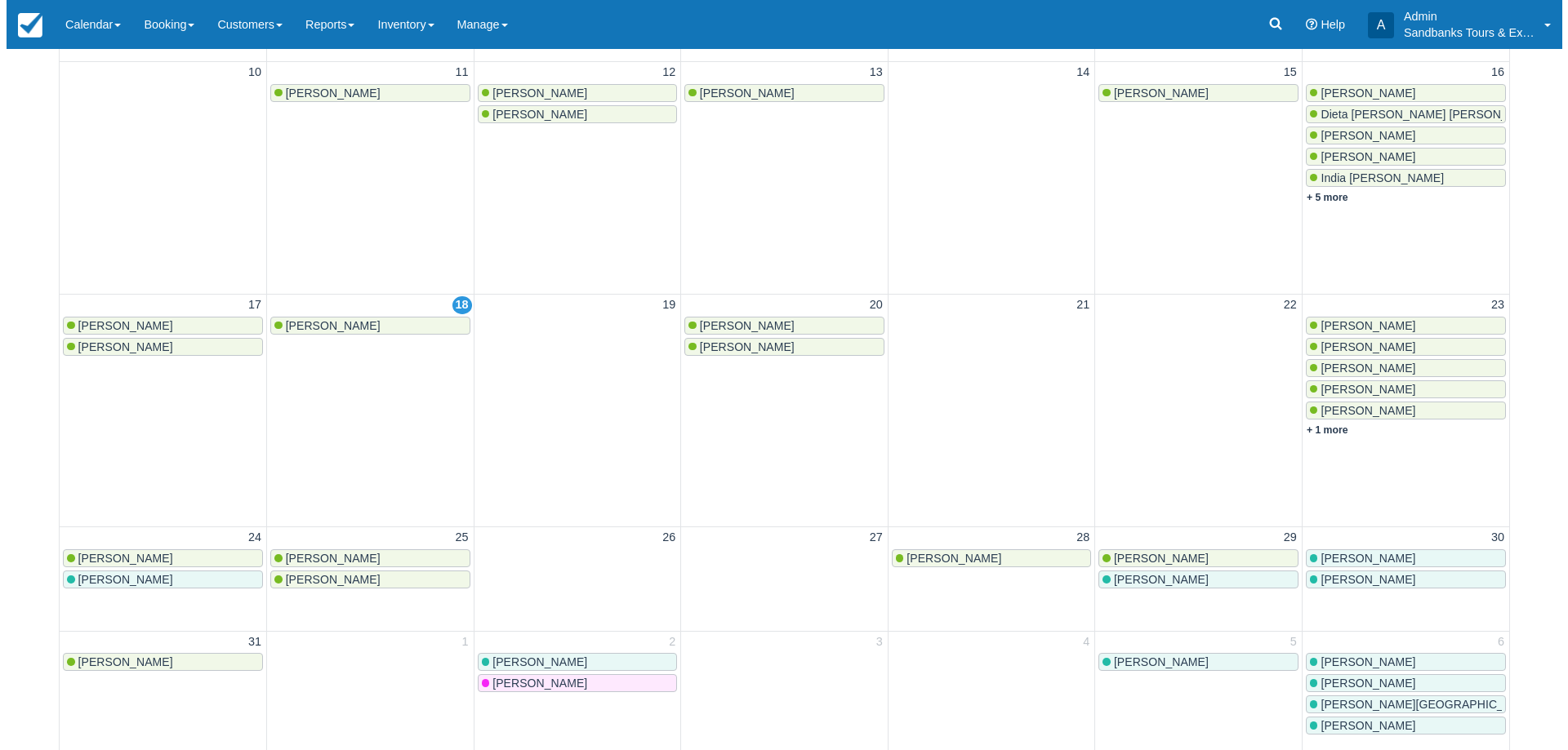
scroll to position [490, 0]
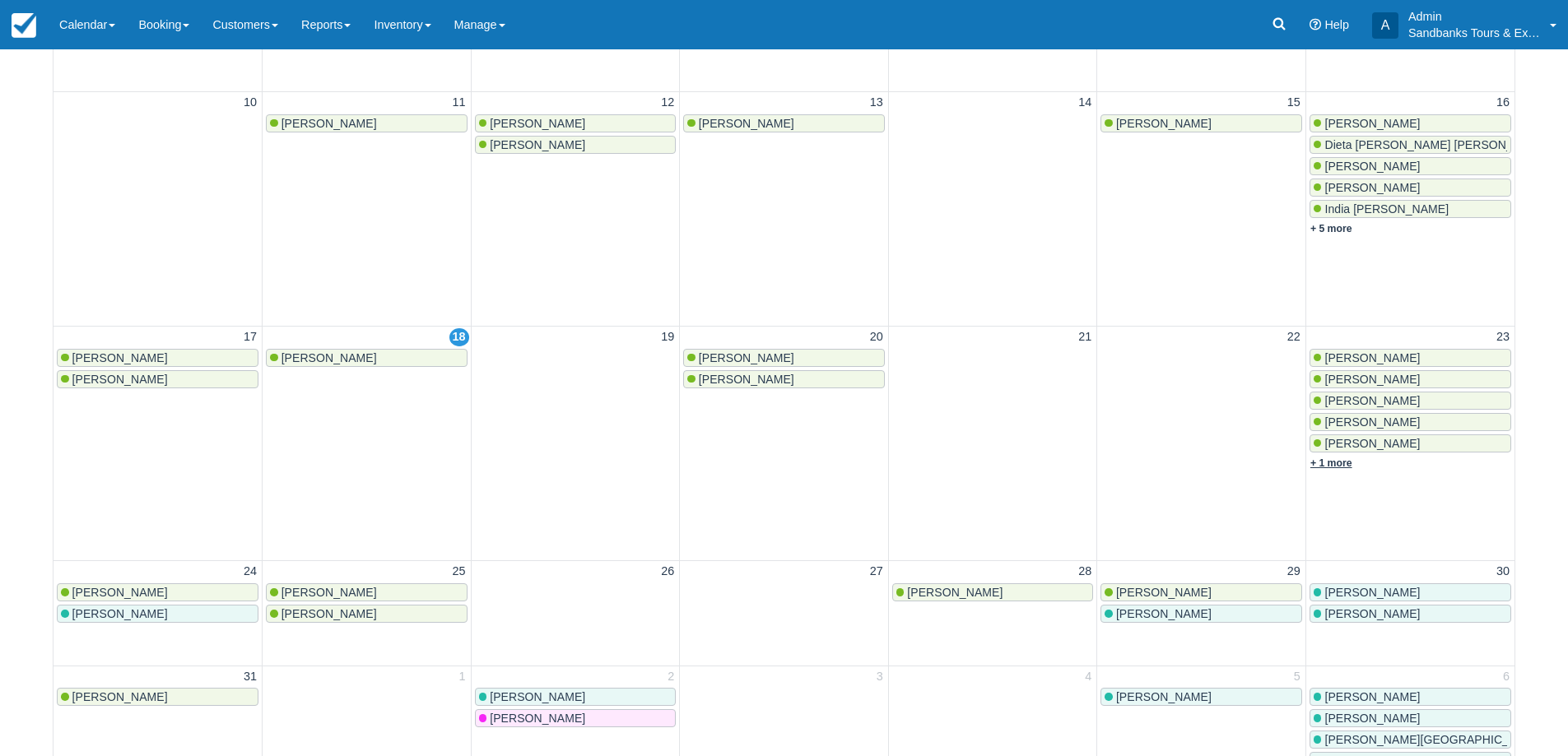
click at [1347, 464] on link "+ 1 more" at bounding box center [1331, 463] width 42 height 12
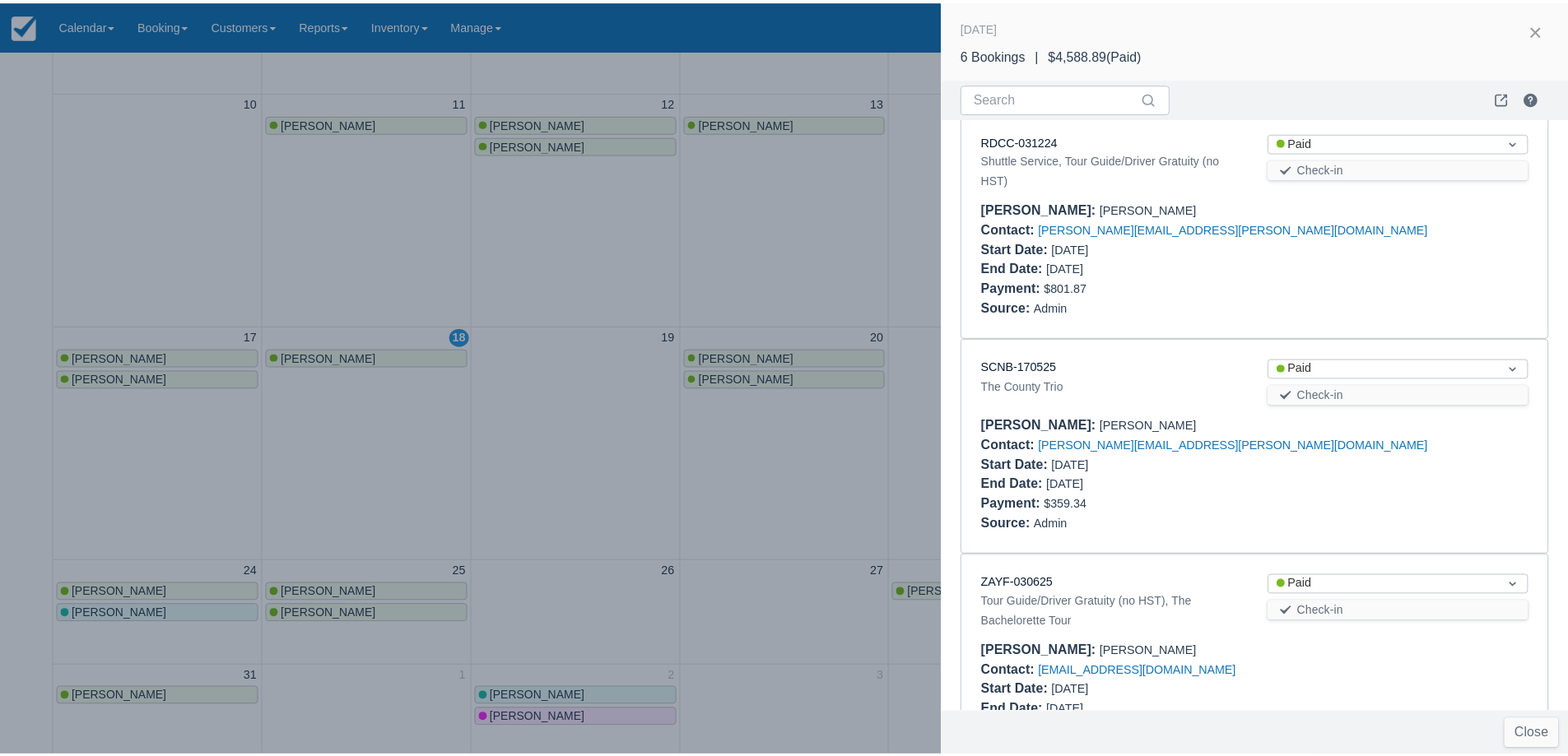
scroll to position [0, 0]
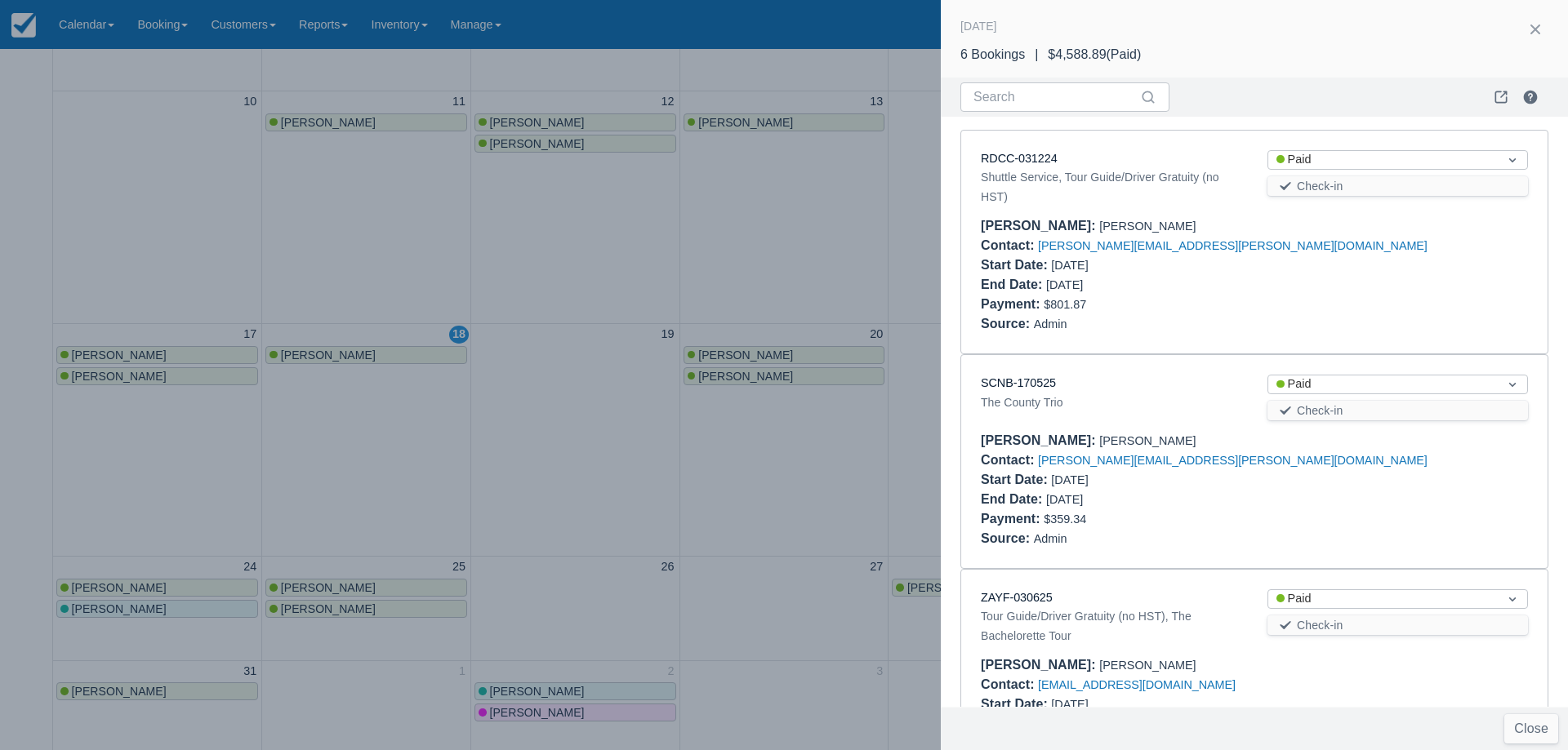
click at [640, 228] on div at bounding box center [784, 375] width 1568 height 750
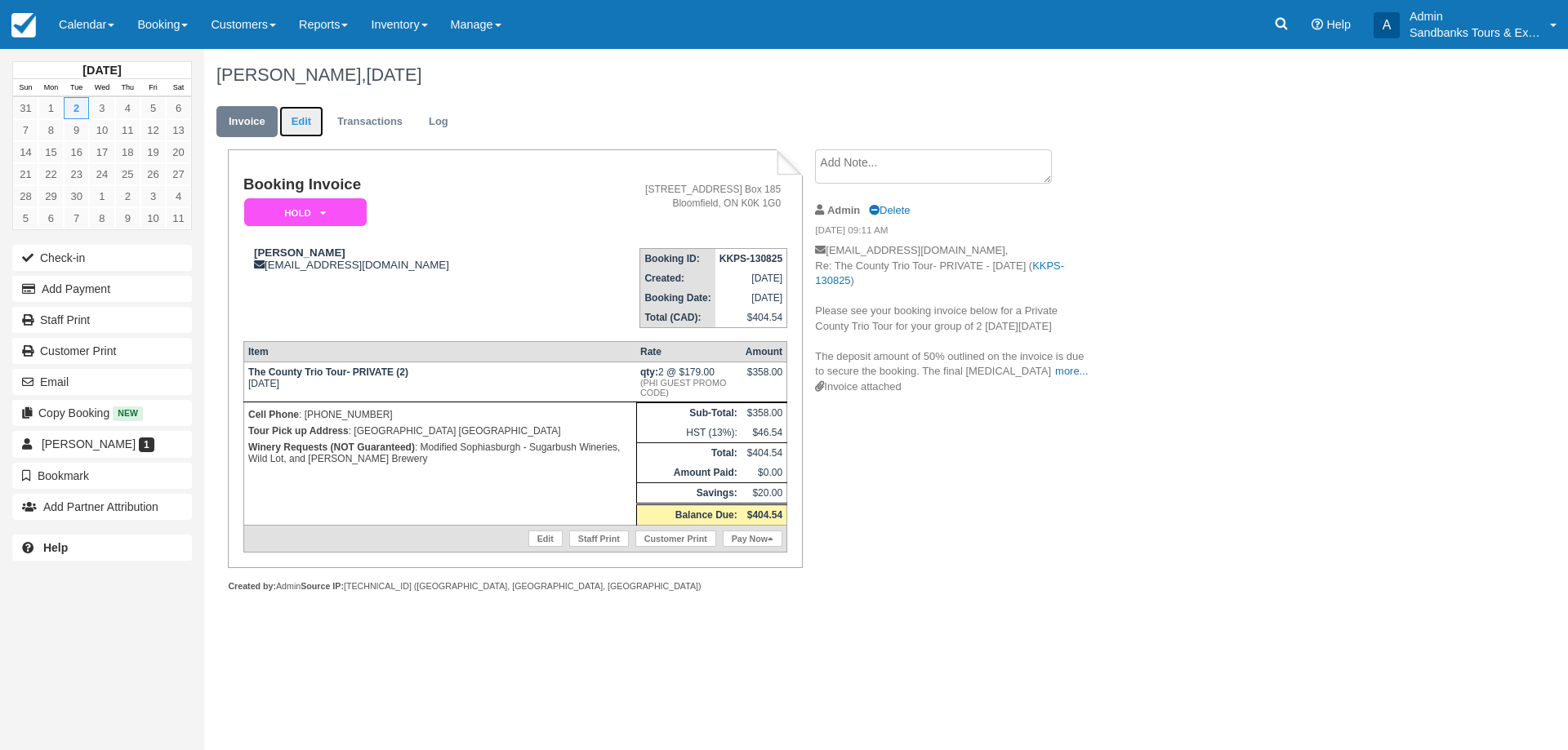
click at [317, 118] on link "Edit" at bounding box center [301, 122] width 45 height 32
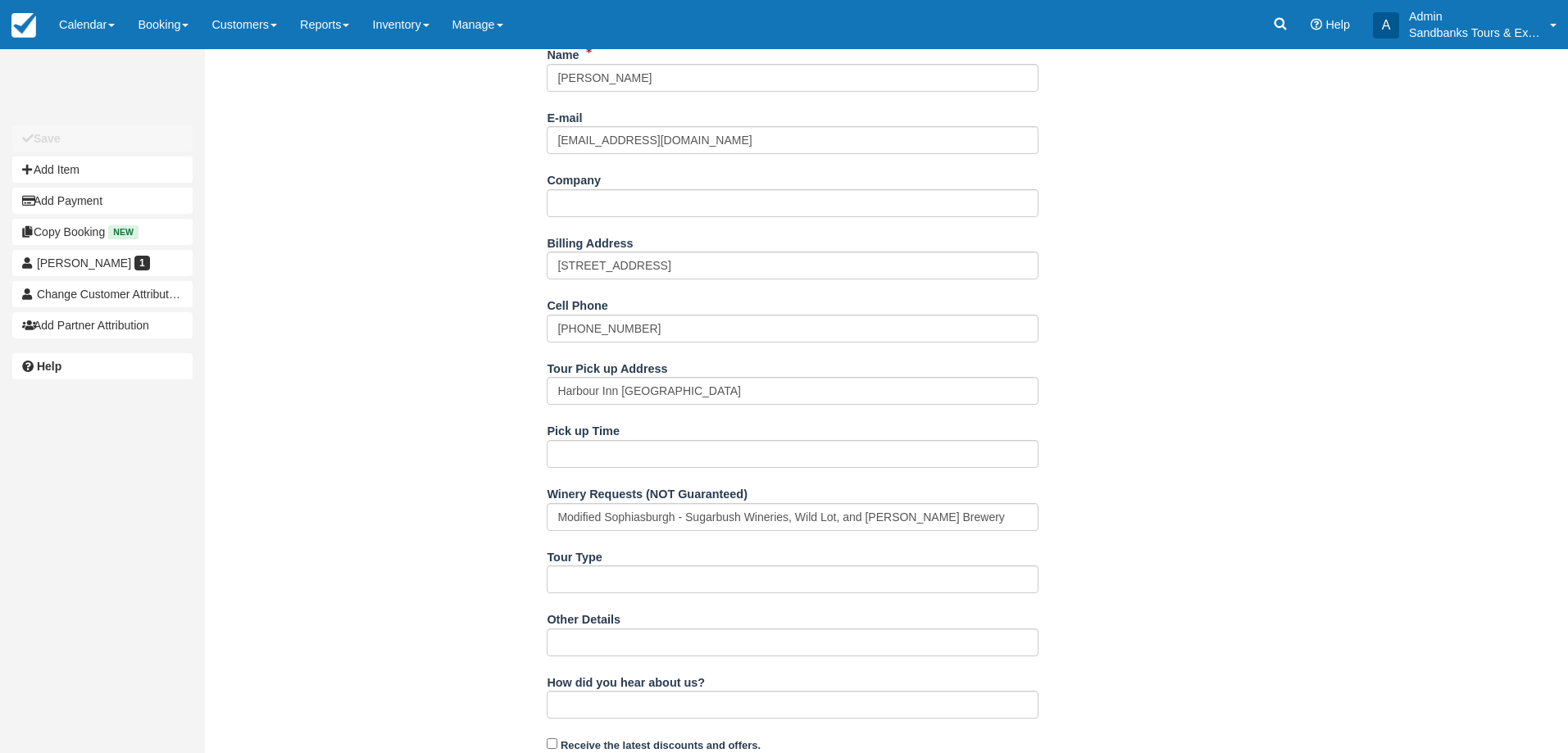
scroll to position [322, 0]
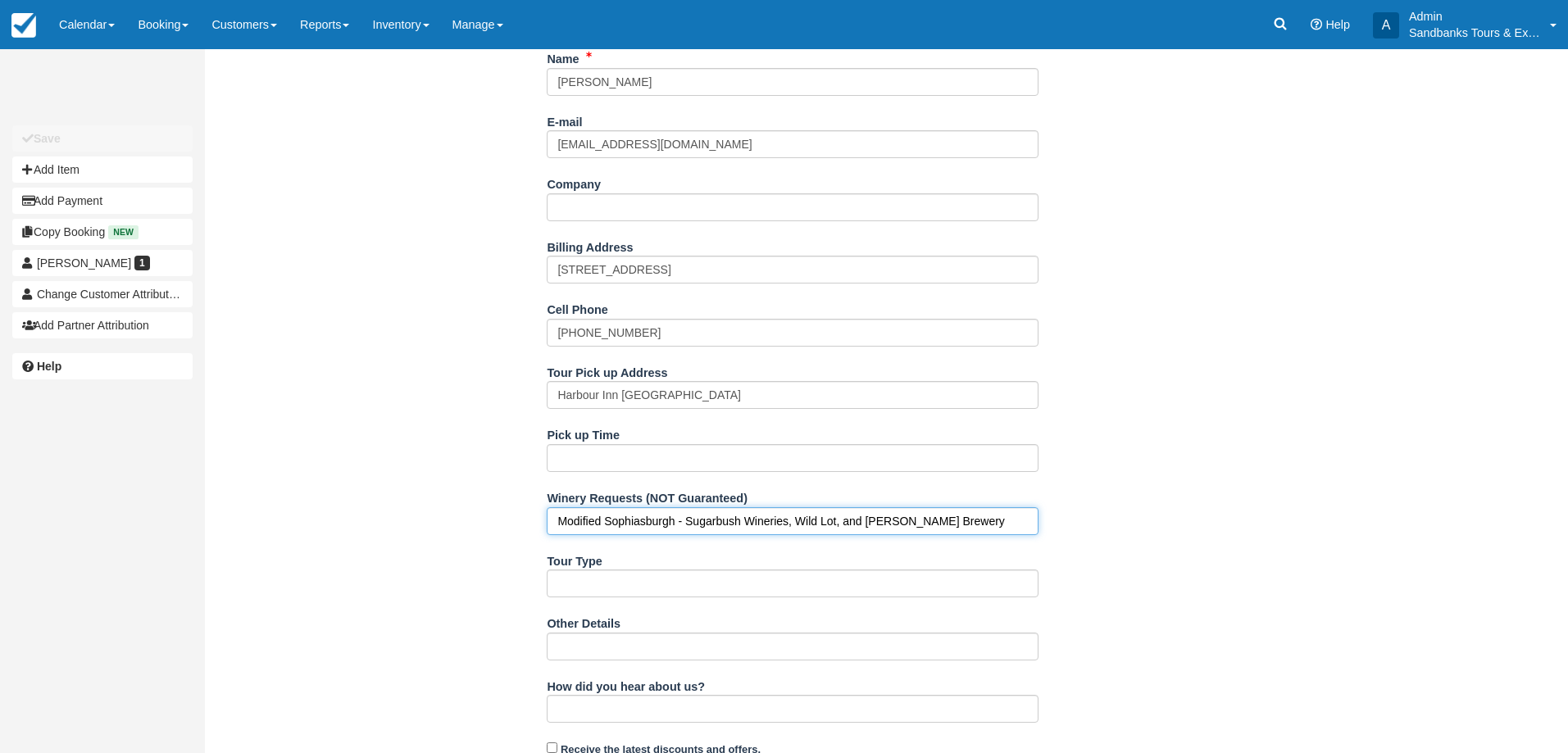
drag, startPoint x: 963, startPoint y: 521, endPoint x: 554, endPoint y: 523, distance: 409.0
click at [554, 523] on input "Modified Sophiasburgh - Sugarbush Wineries, Wild Lot, and Parson's Brewery" at bounding box center [793, 521] width 492 height 28
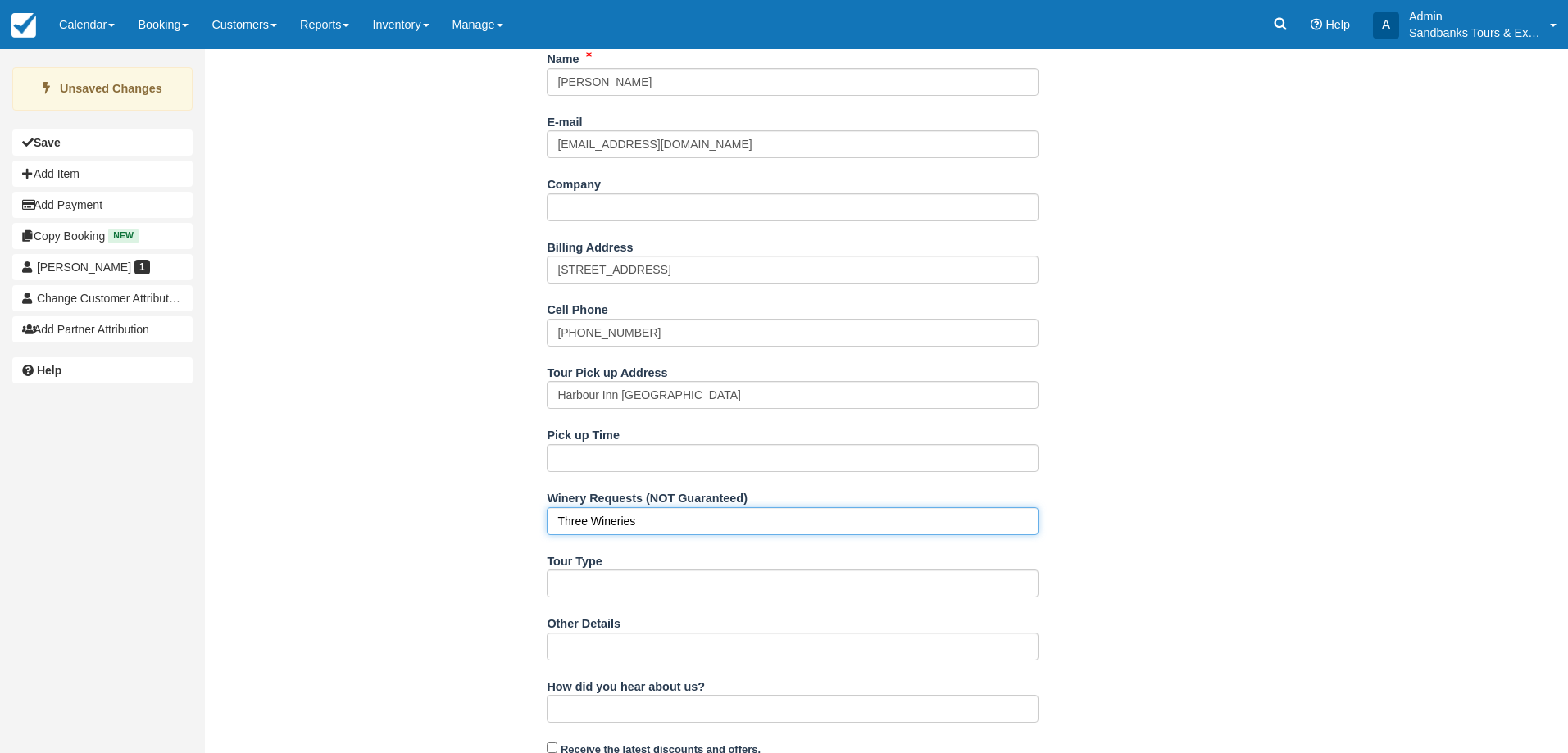
type input "Three Wineries"
click at [523, 520] on div "Name Mrs Ingrid Payer E-mail iamp5338@gmail.com Did you mean ? Company Billing …" at bounding box center [793, 563] width 1176 height 1036
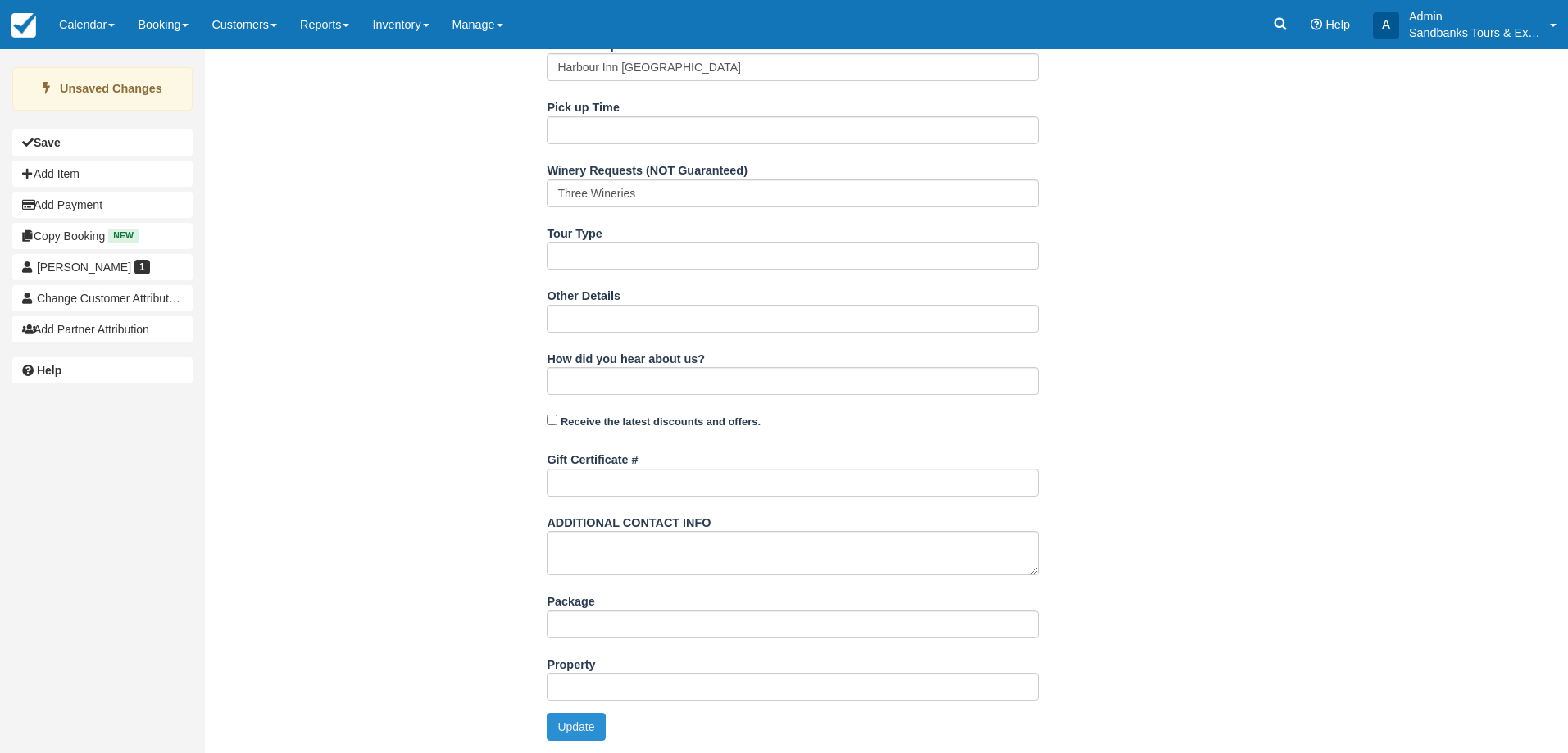
click at [569, 723] on button "Update" at bounding box center [576, 727] width 58 height 28
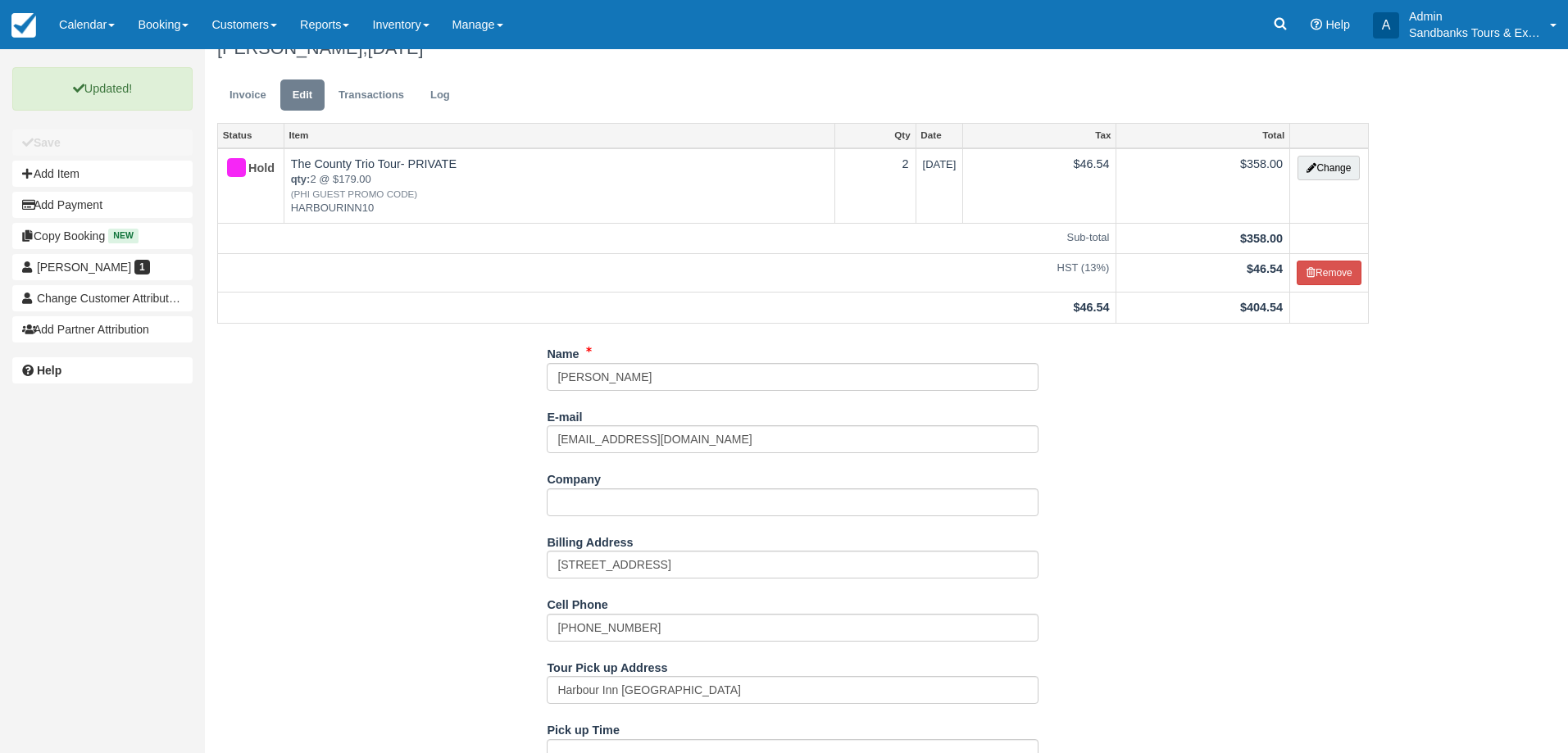
scroll to position [0, 0]
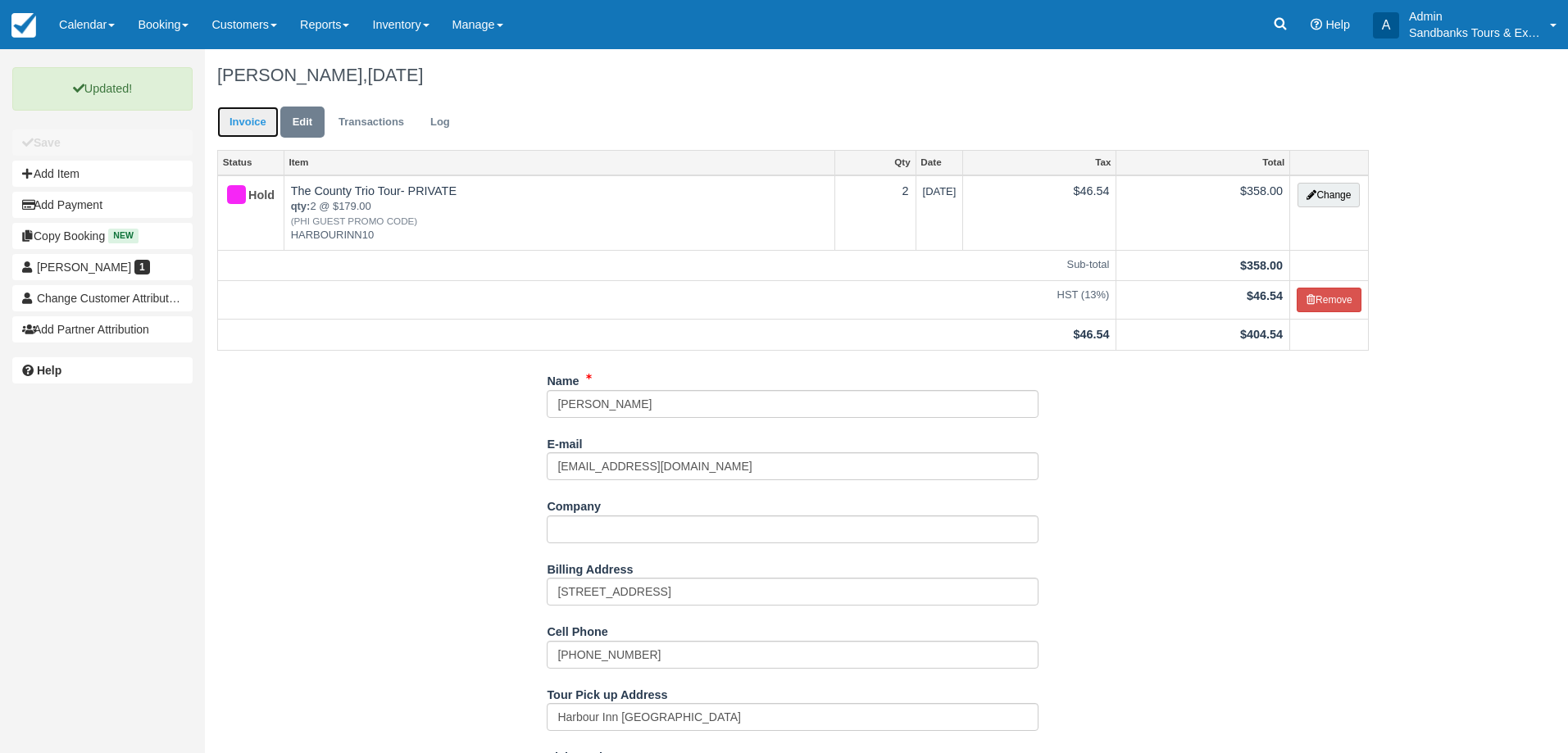
click at [245, 123] on link "Invoice" at bounding box center [248, 122] width 61 height 32
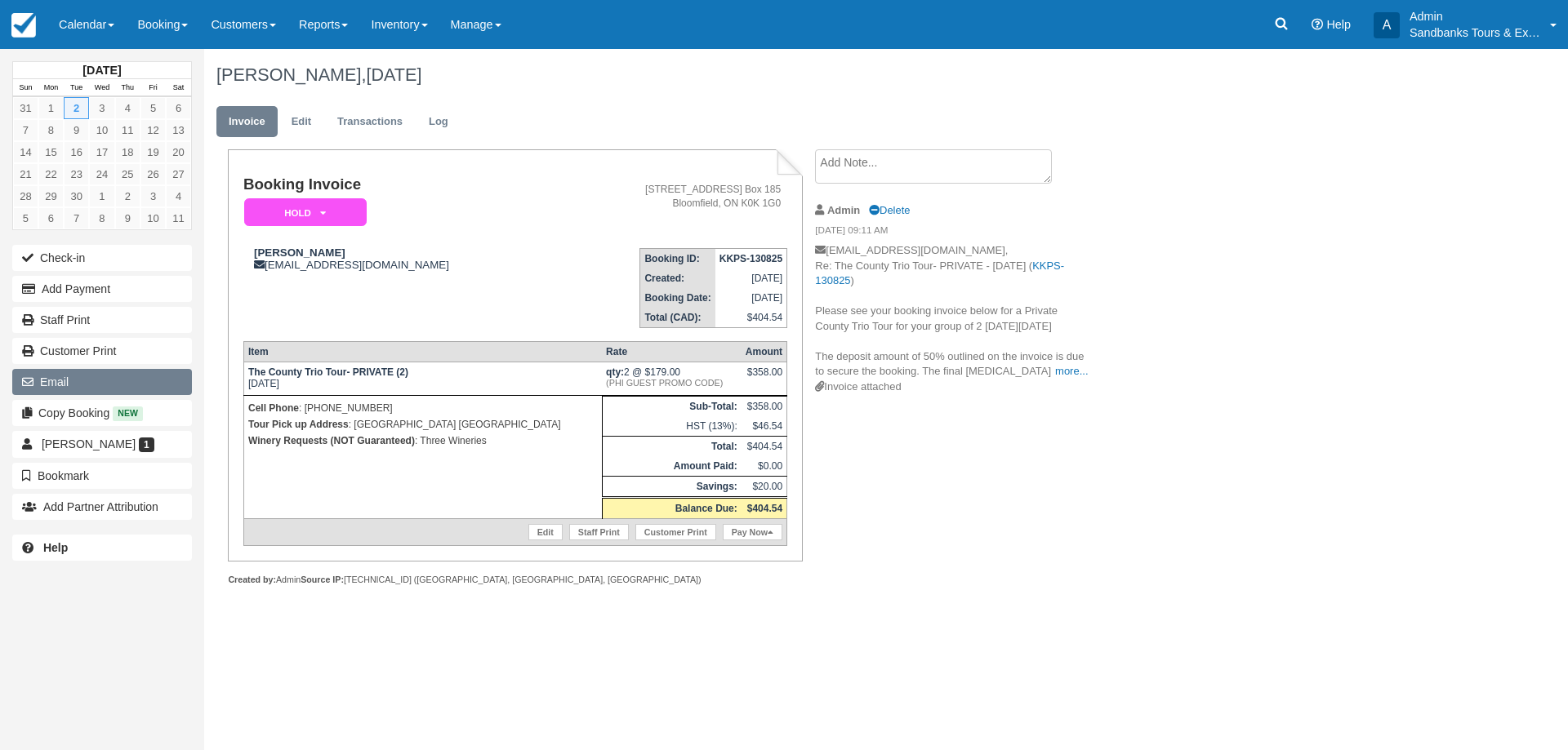
click at [82, 371] on button "Email" at bounding box center [103, 381] width 180 height 26
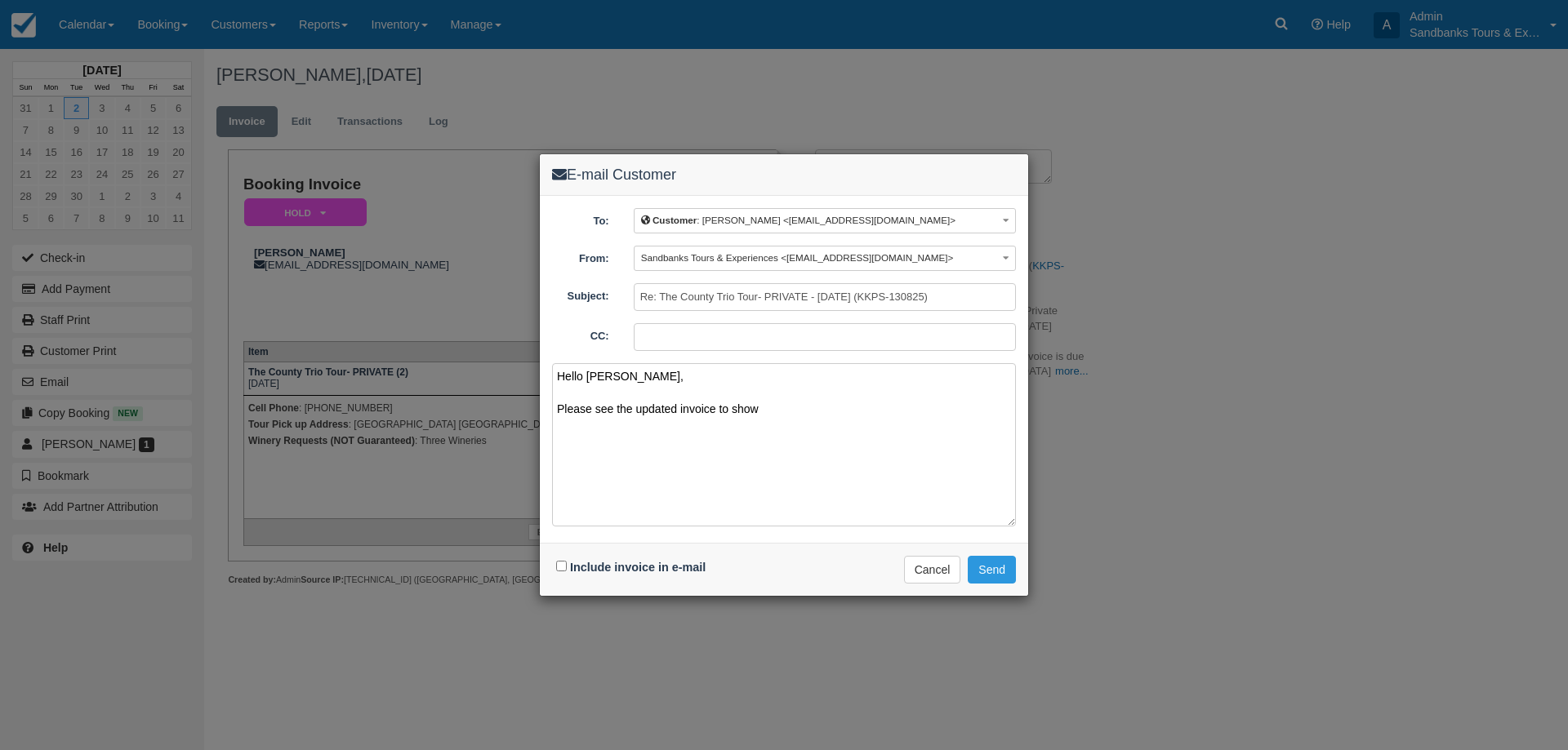
type textarea "Hello [PERSON_NAME], Please see the updated invoice to show"
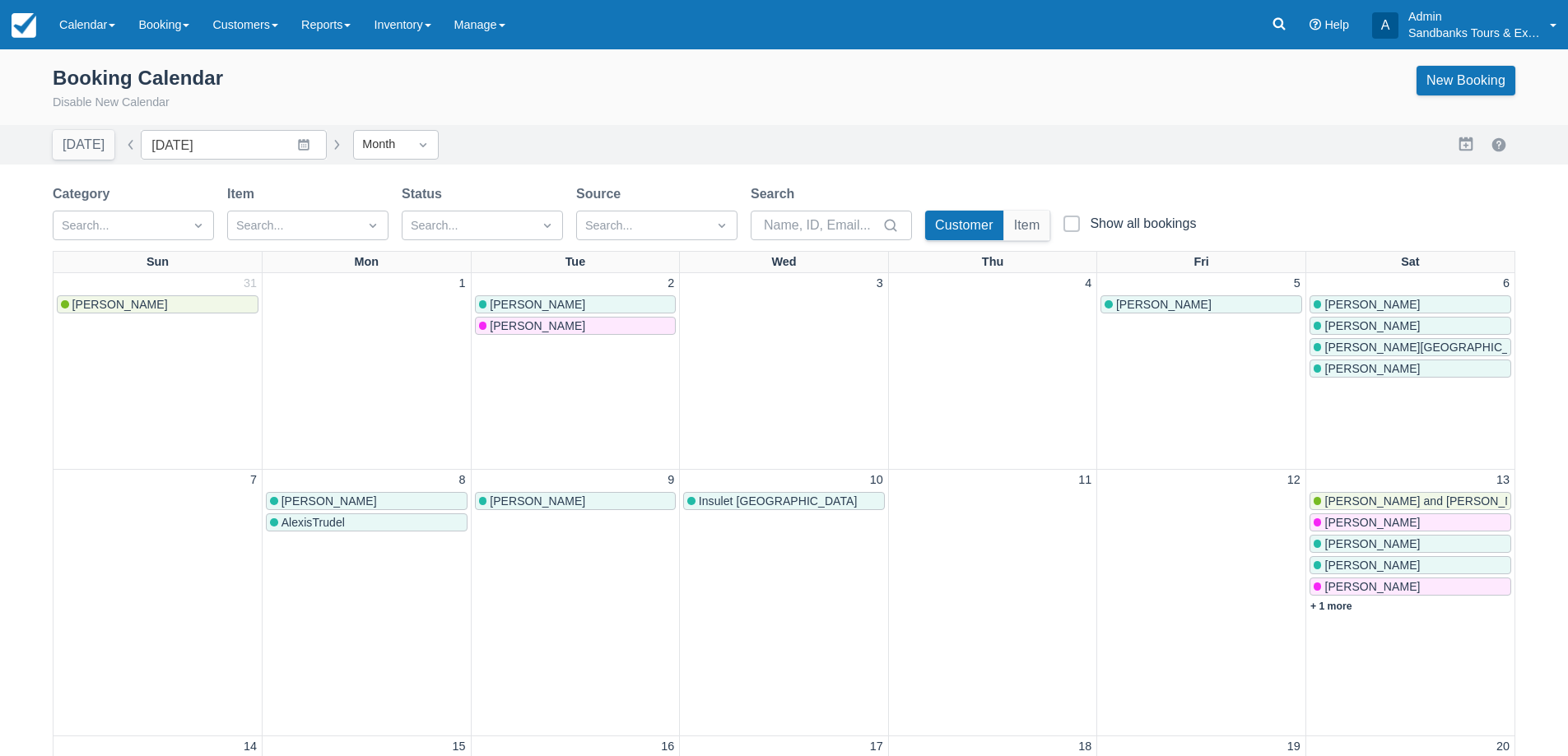
click at [132, 145] on button "button" at bounding box center [131, 144] width 20 height 20
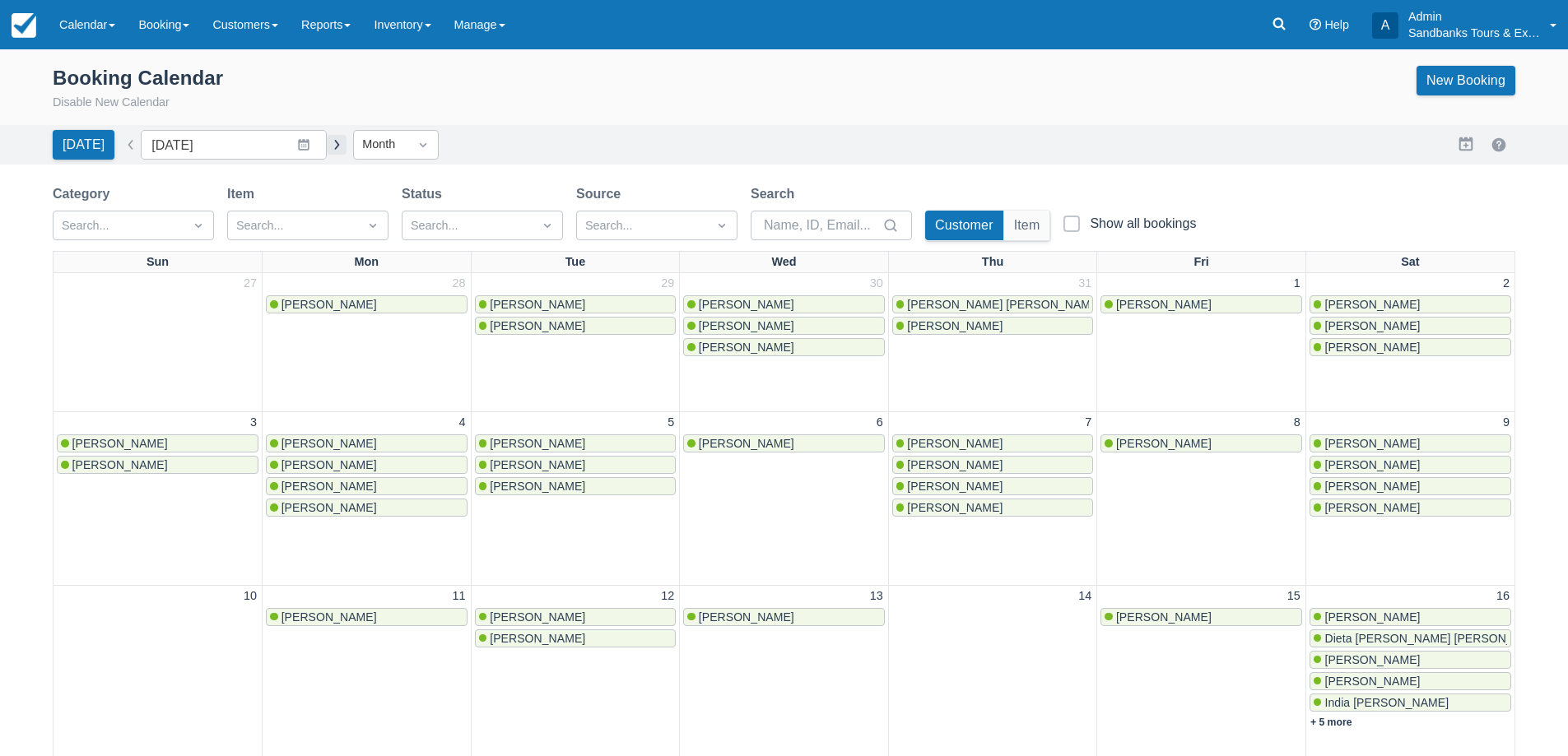
click at [327, 152] on button "button" at bounding box center [337, 144] width 20 height 20
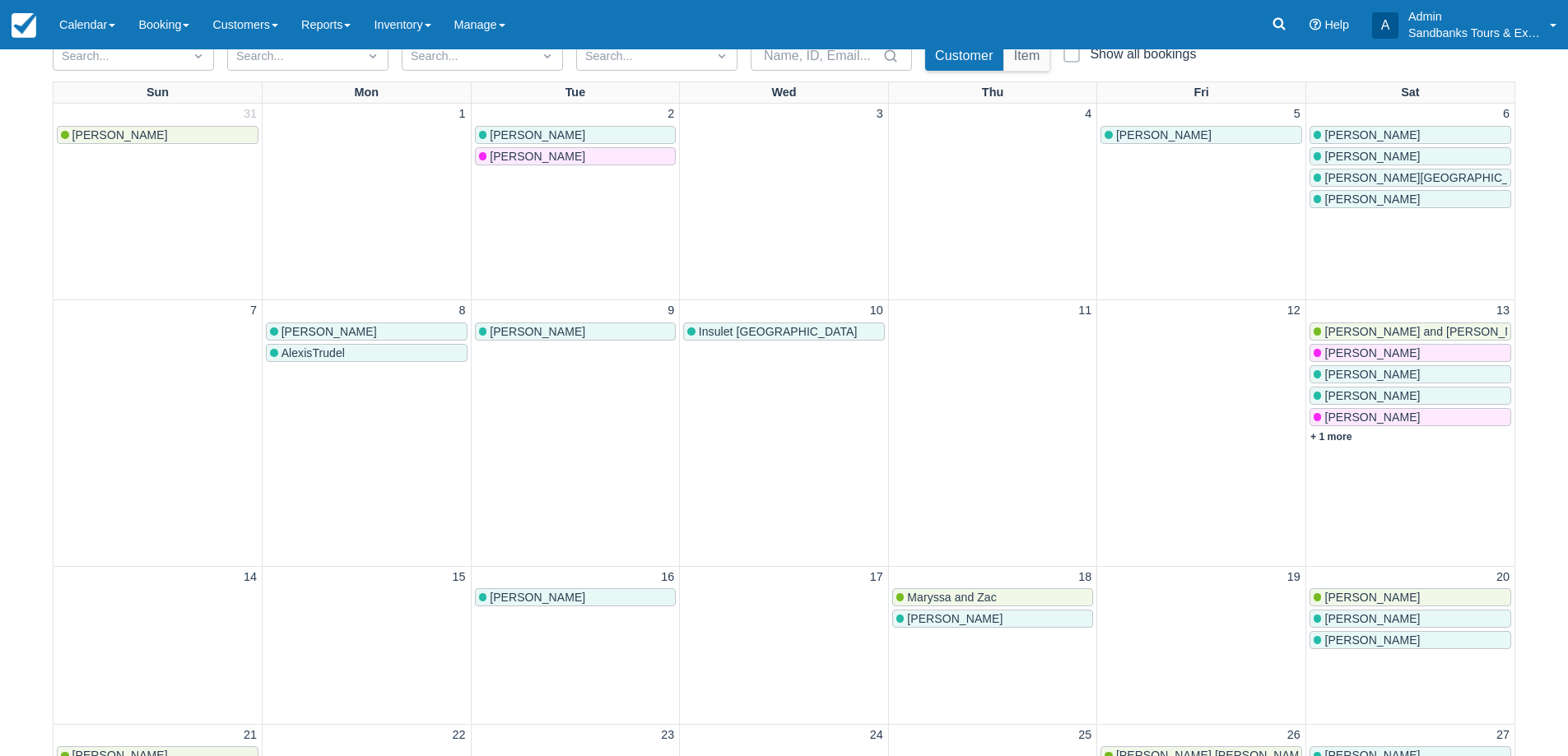
scroll to position [247, 0]
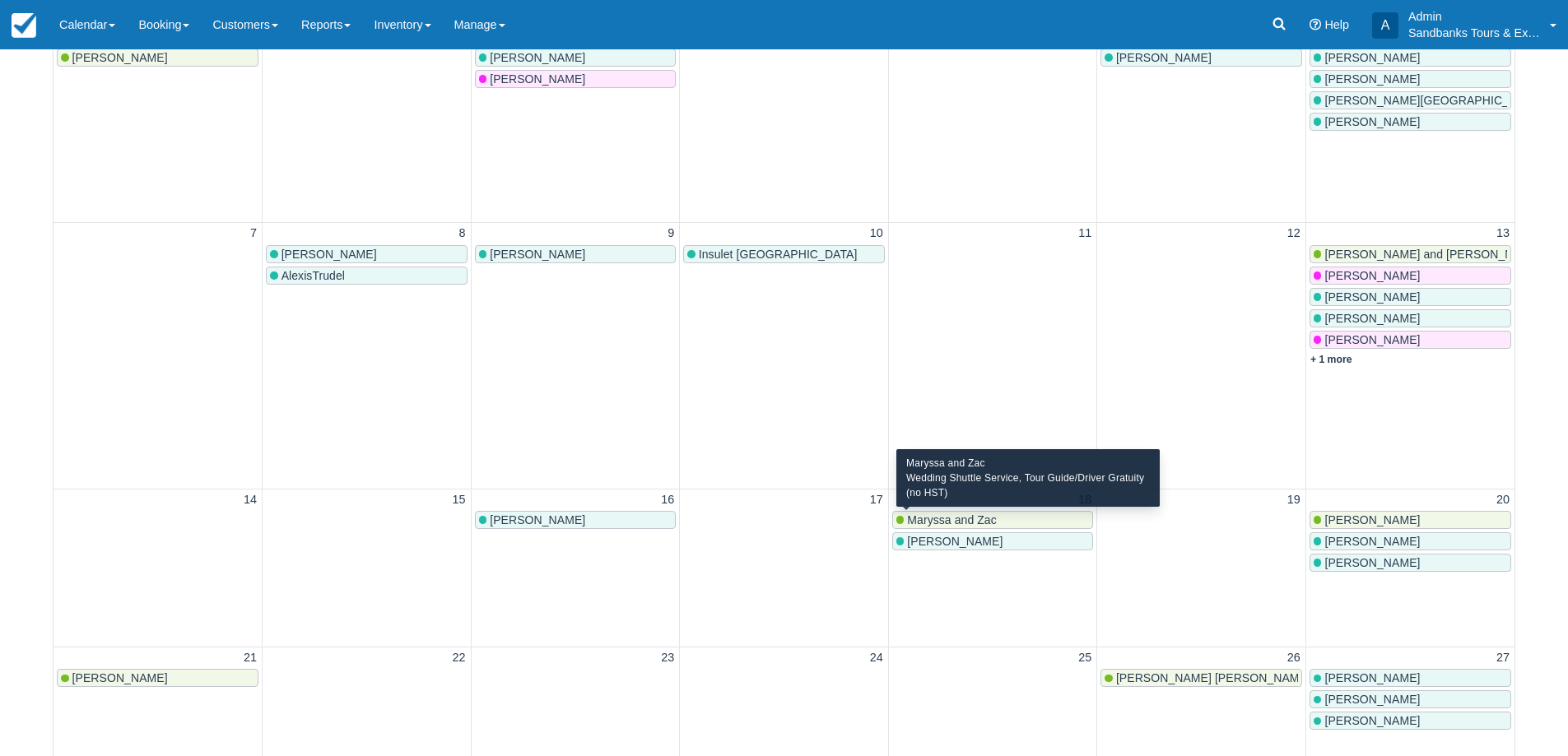
click at [986, 516] on span "Maryssa and Zac" at bounding box center [951, 519] width 89 height 13
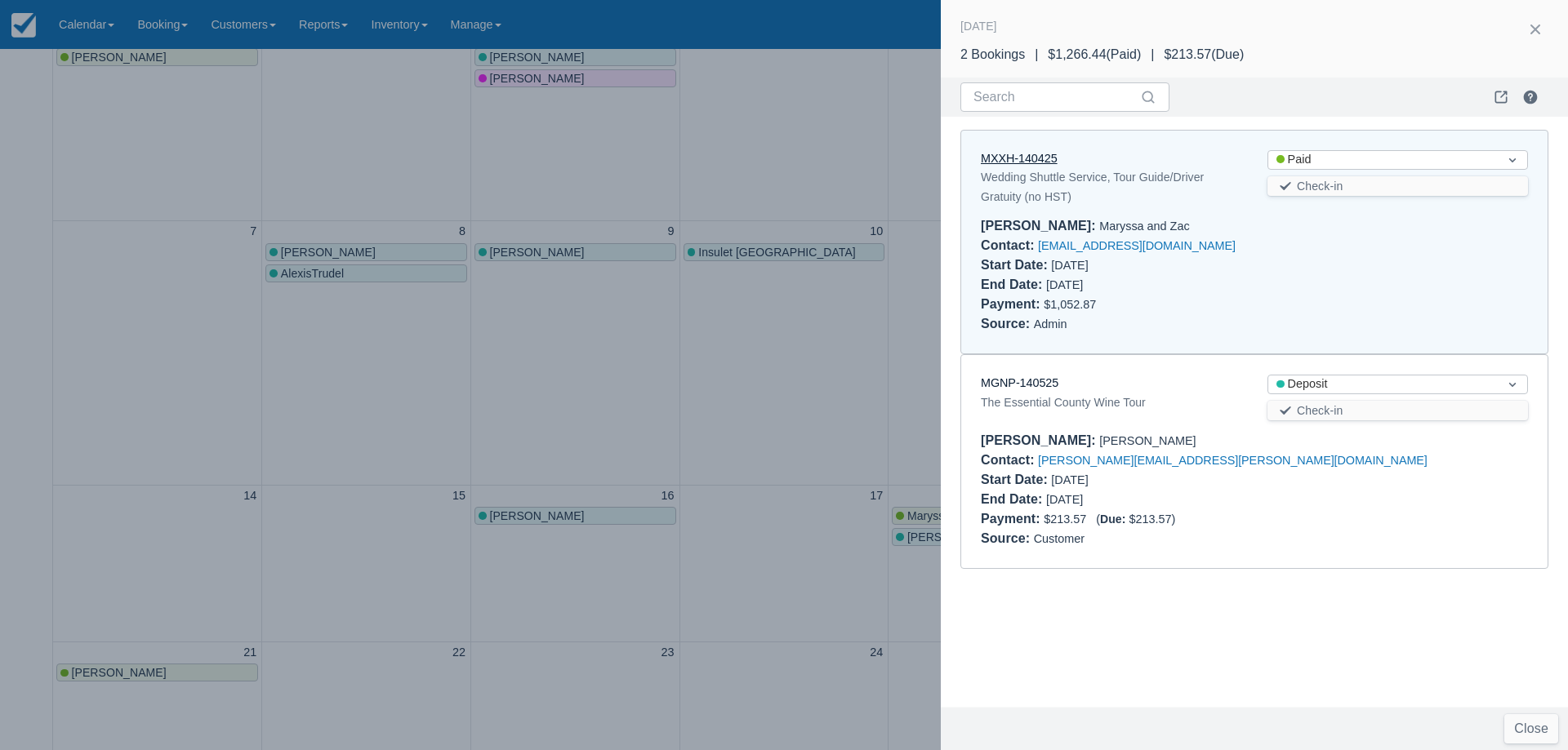
click at [1030, 152] on link "MXXH-140425" at bounding box center [1018, 158] width 76 height 13
click at [603, 331] on div at bounding box center [784, 375] width 1568 height 750
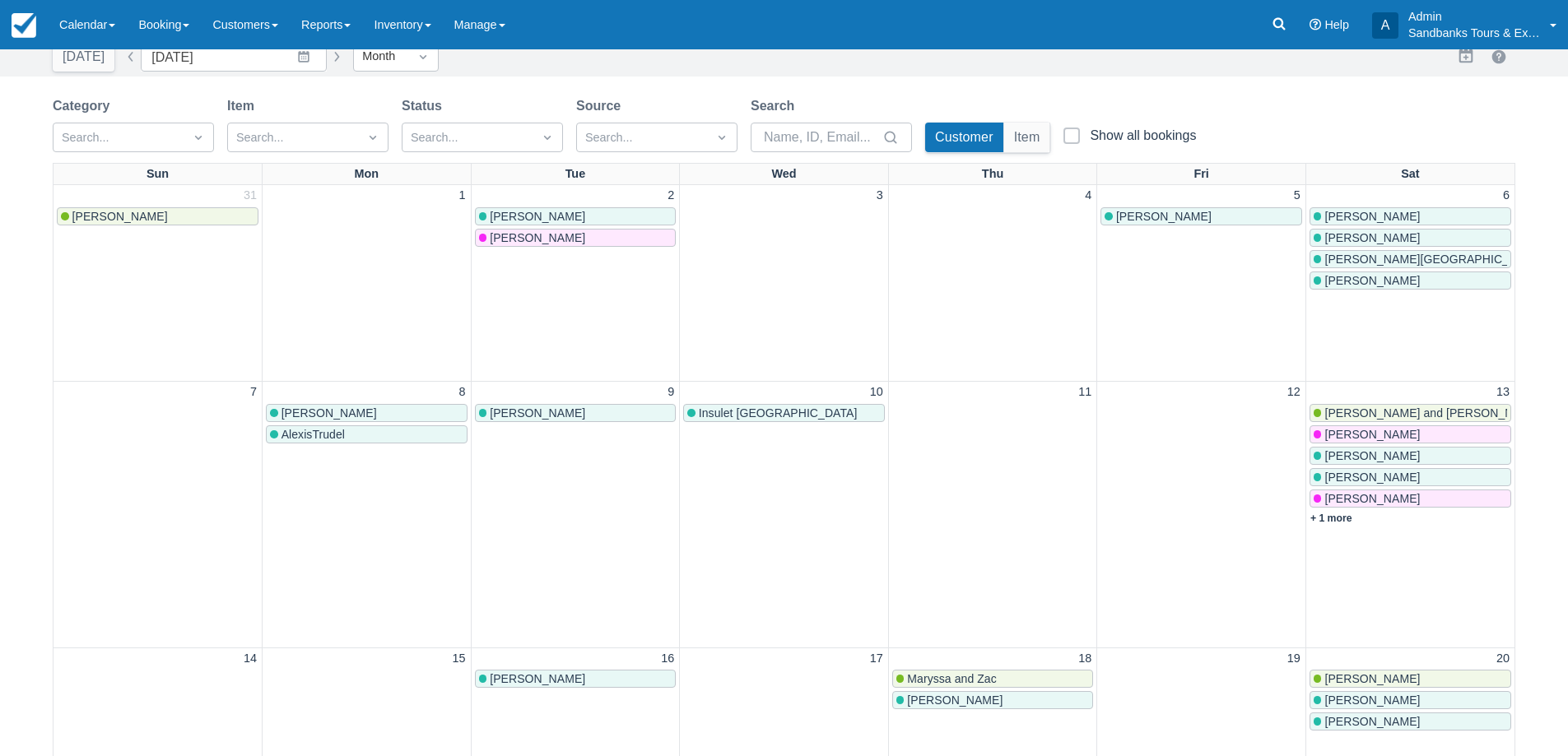
scroll to position [0, 0]
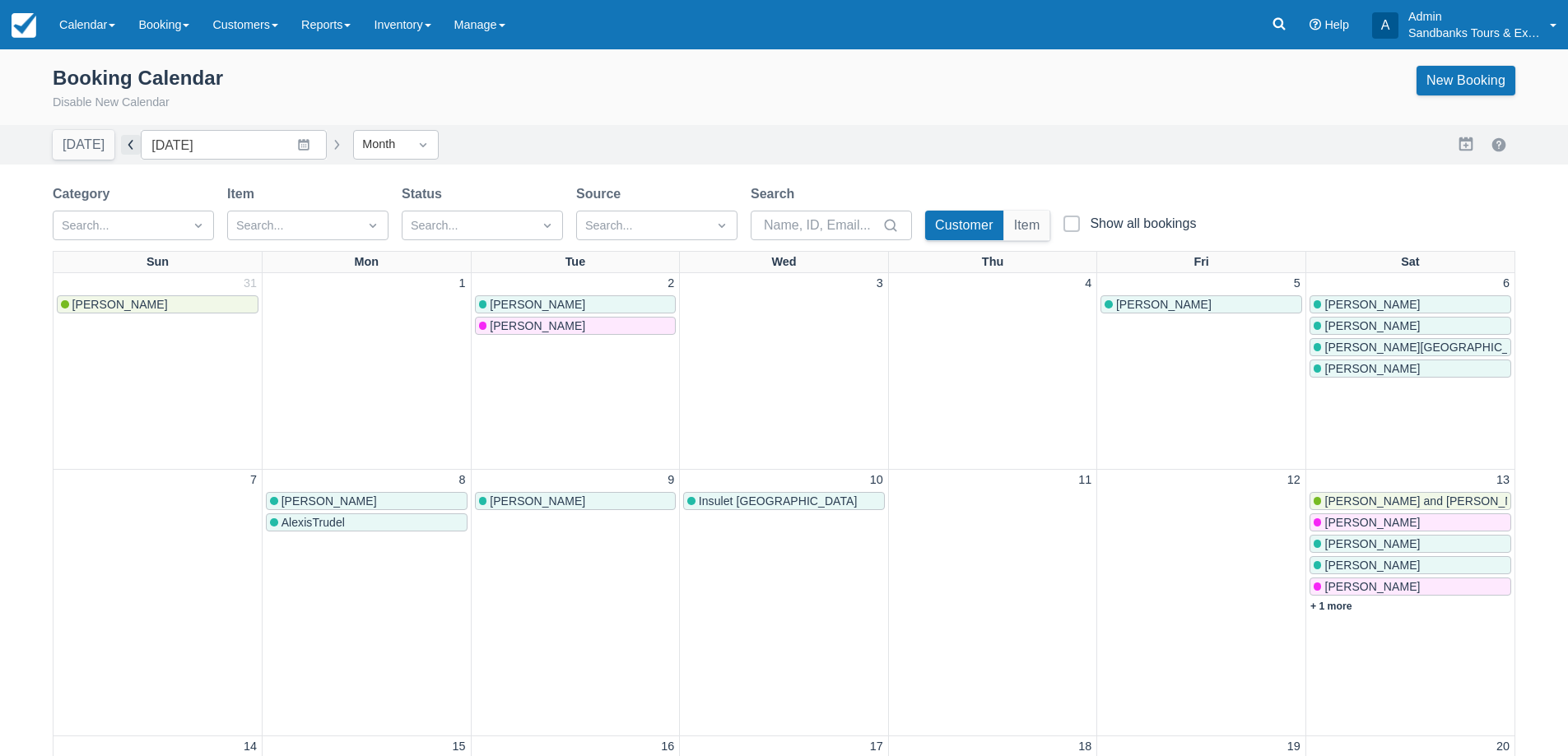
click at [130, 148] on button "button" at bounding box center [131, 144] width 20 height 20
type input "August 2025"
